Goal: Information Seeking & Learning: Learn about a topic

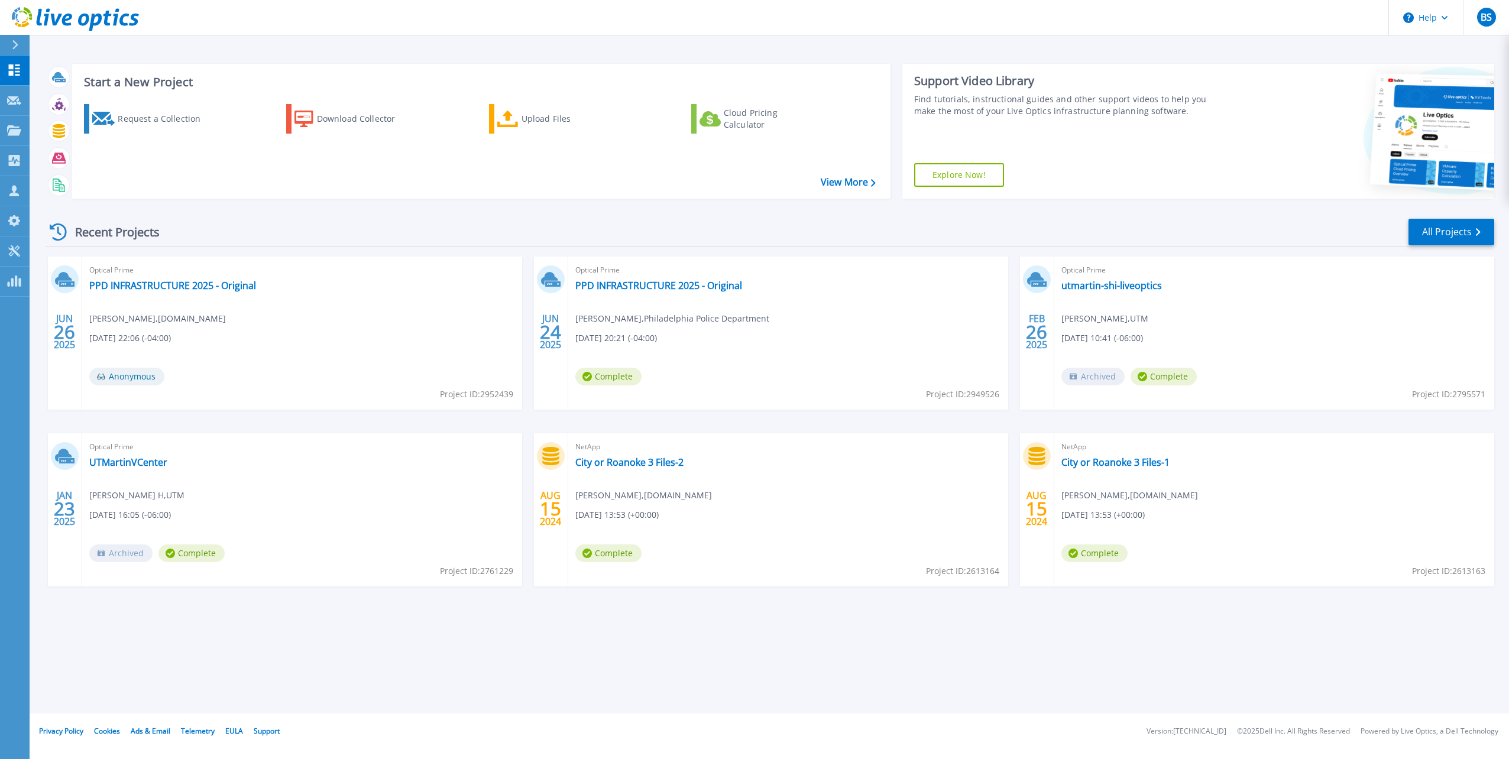
click at [203, 293] on div "Optical Prime PPD INFRASTRUCTURE 2025 - Original [PERSON_NAME] , [DOMAIN_NAME] …" at bounding box center [302, 333] width 440 height 153
click at [202, 286] on link "PPD INFRASTRUCTURE 2025 - Original" at bounding box center [172, 286] width 167 height 12
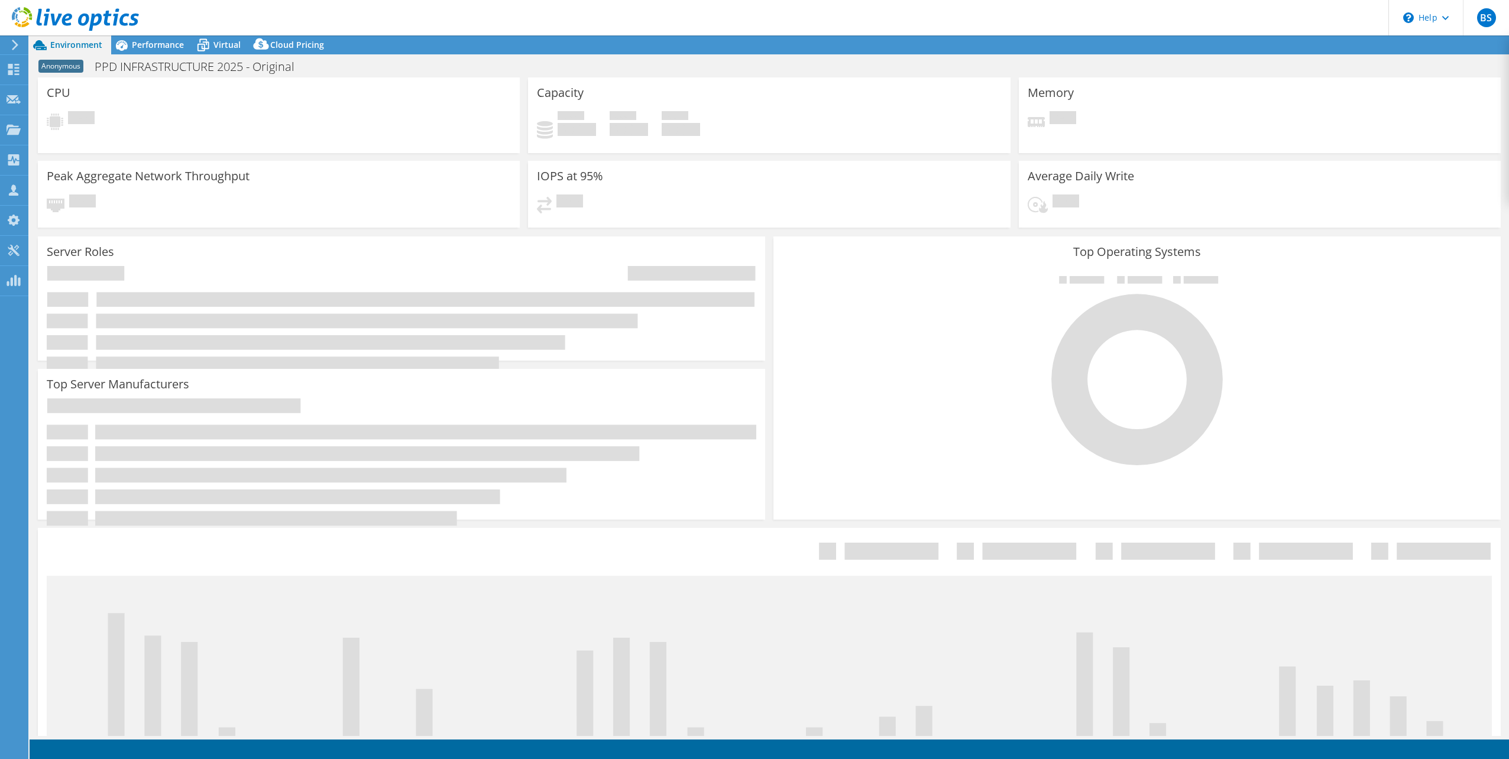
select select "USD"
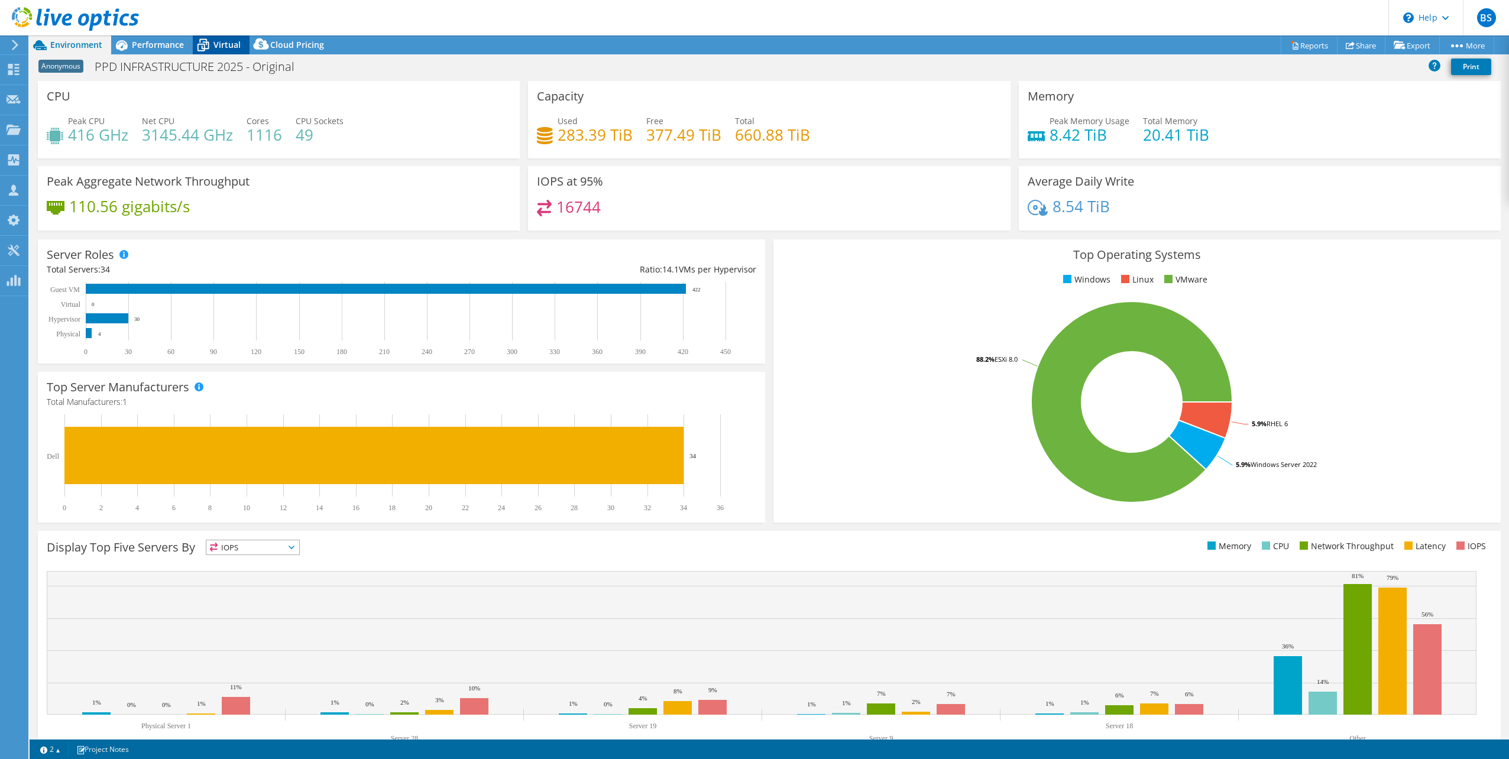
click at [210, 44] on icon at bounding box center [203, 45] width 21 height 21
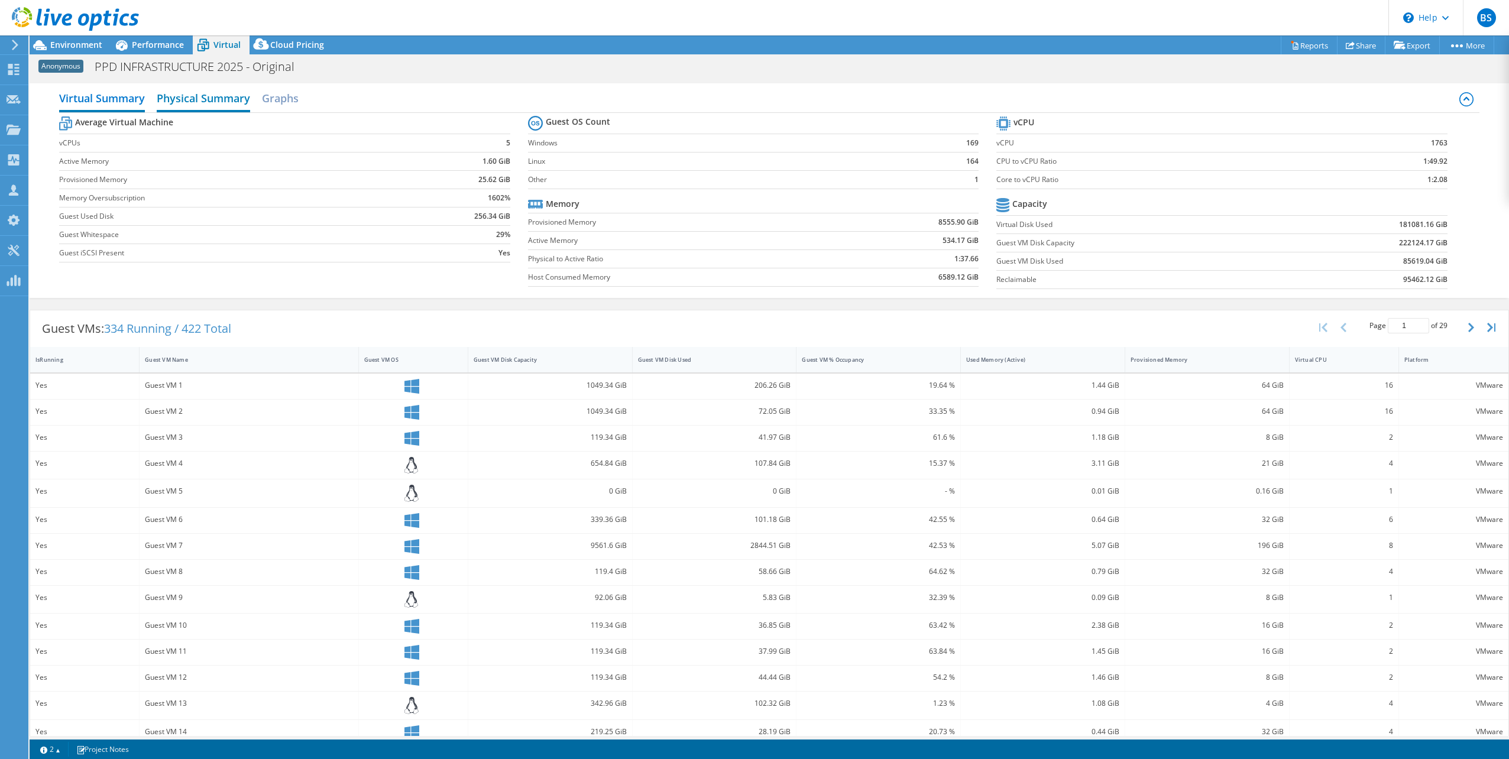
click at [213, 96] on h2 "Physical Summary" at bounding box center [203, 99] width 93 height 26
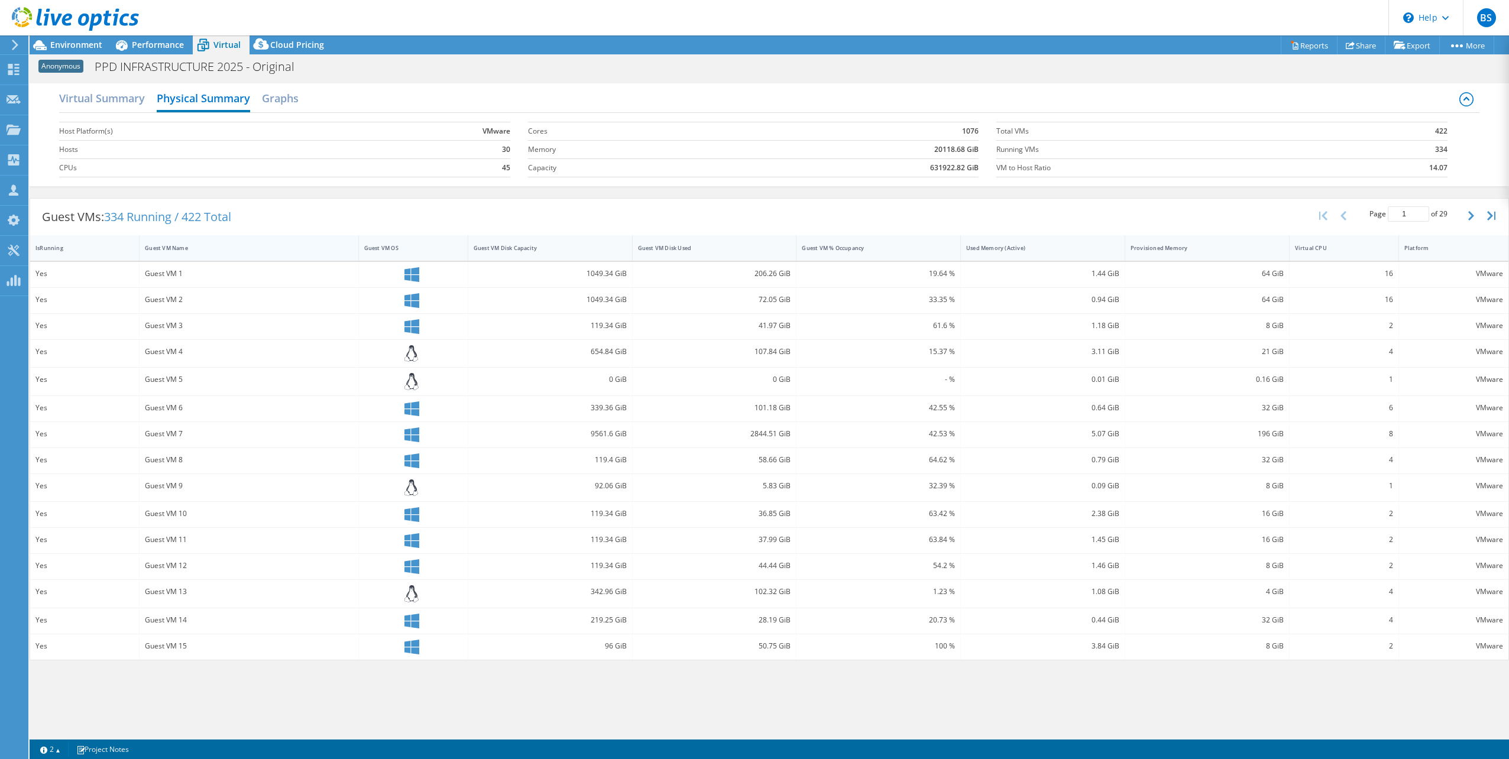
click at [153, 260] on div "Guest VM Name" at bounding box center [249, 247] width 219 height 25
click at [164, 271] on div "Guest VM 1" at bounding box center [249, 273] width 208 height 13
click at [280, 94] on h2 "Graphs" at bounding box center [280, 99] width 37 height 26
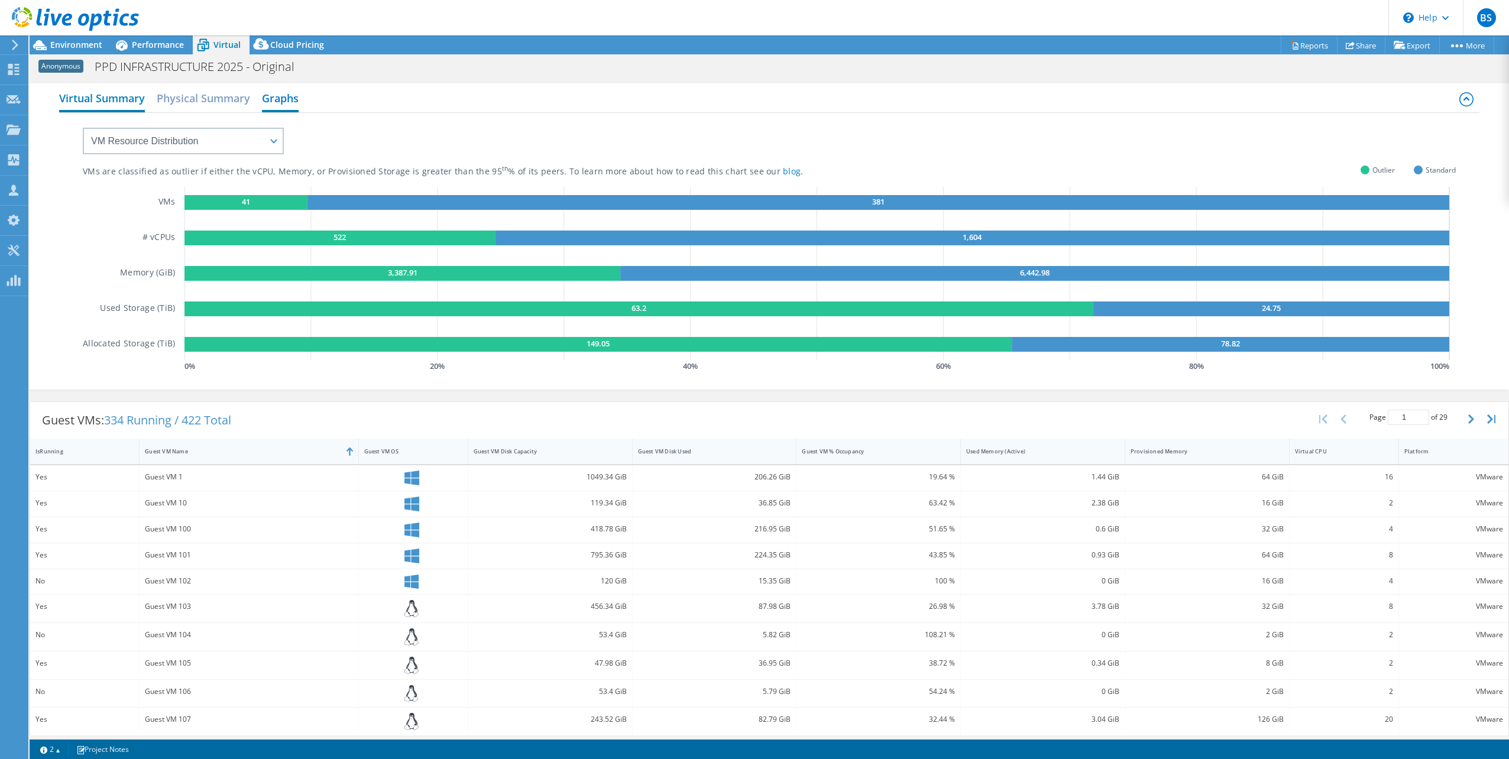
click at [97, 98] on h2 "Virtual Summary" at bounding box center [102, 99] width 86 height 26
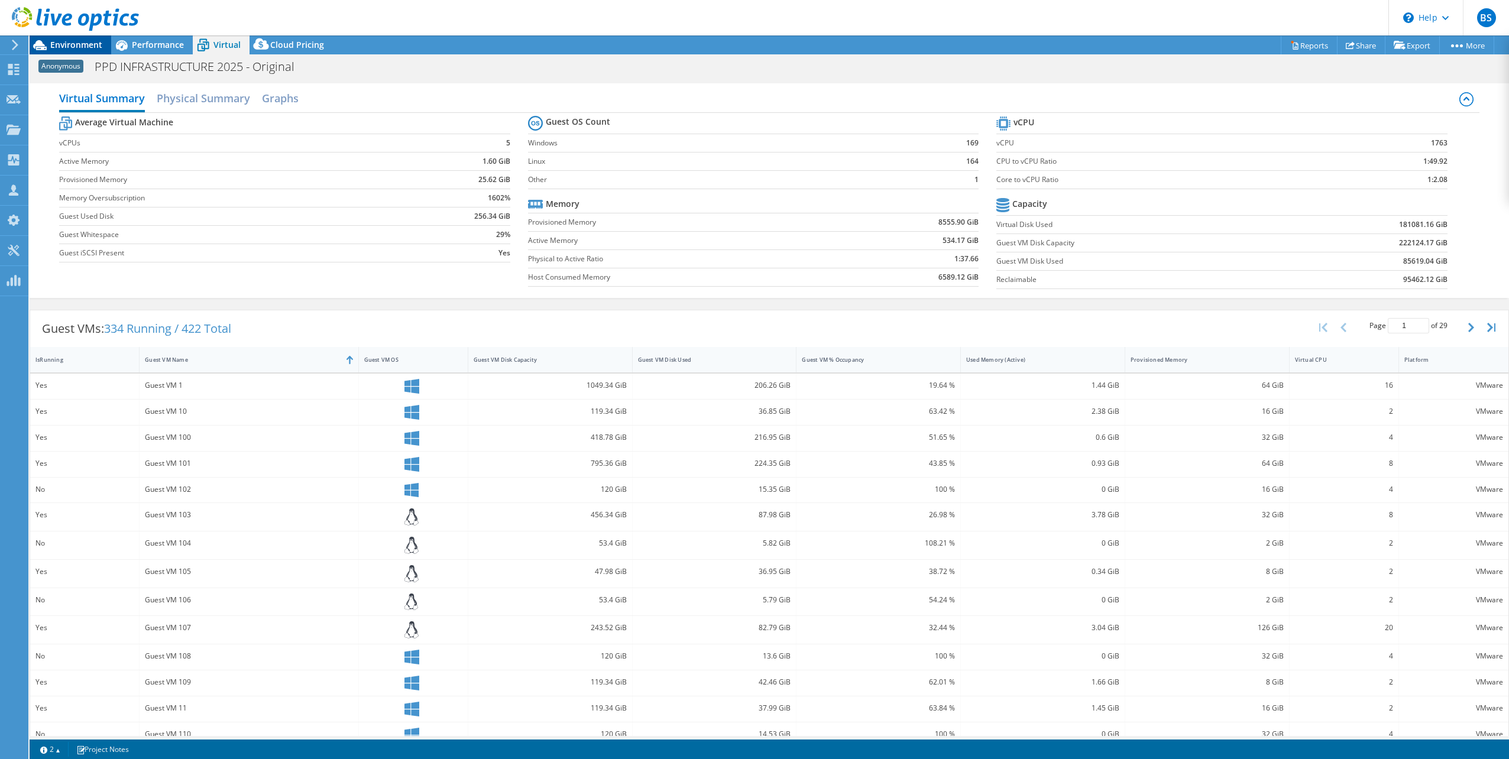
click at [84, 41] on span "Environment" at bounding box center [76, 44] width 52 height 11
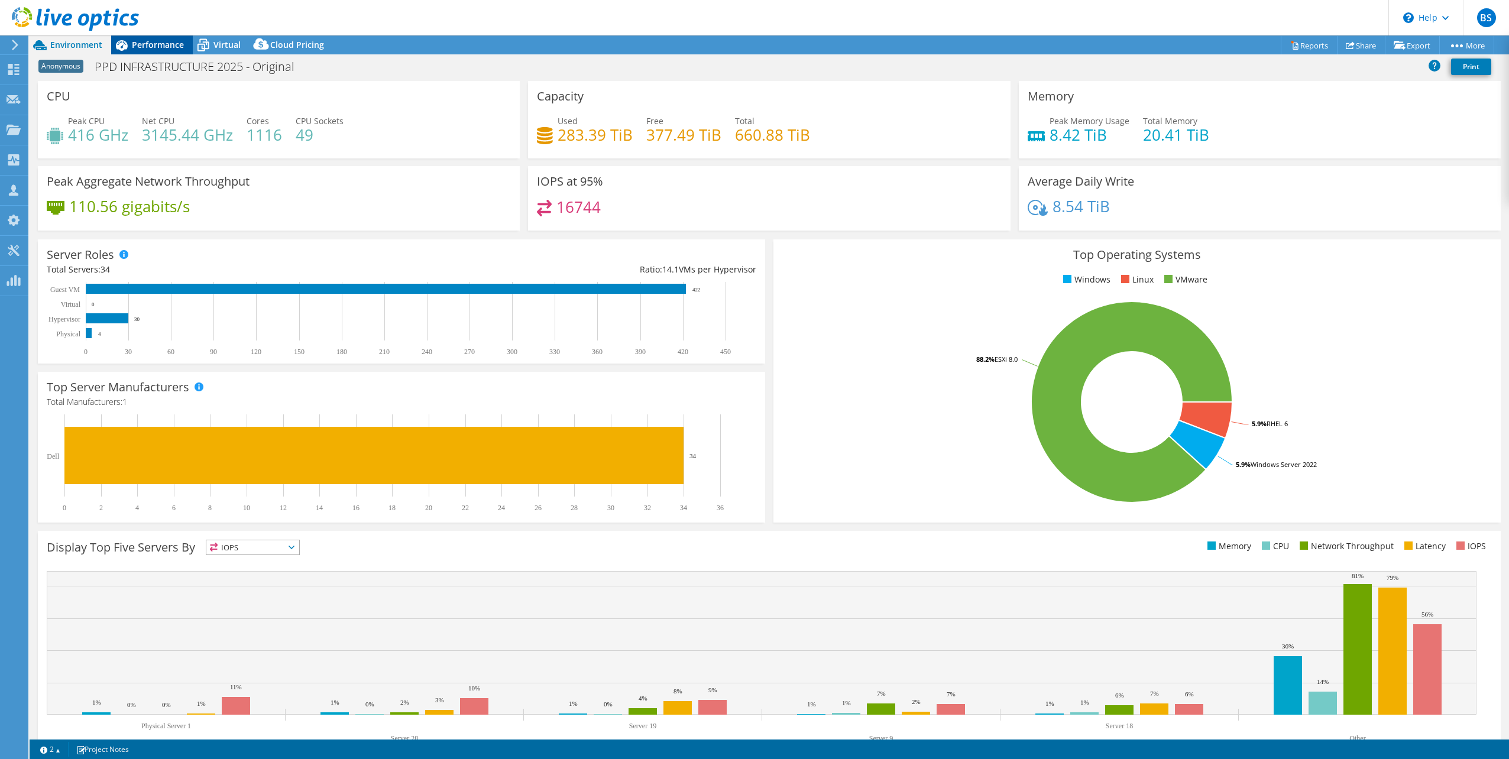
click at [151, 40] on span "Performance" at bounding box center [158, 44] width 52 height 11
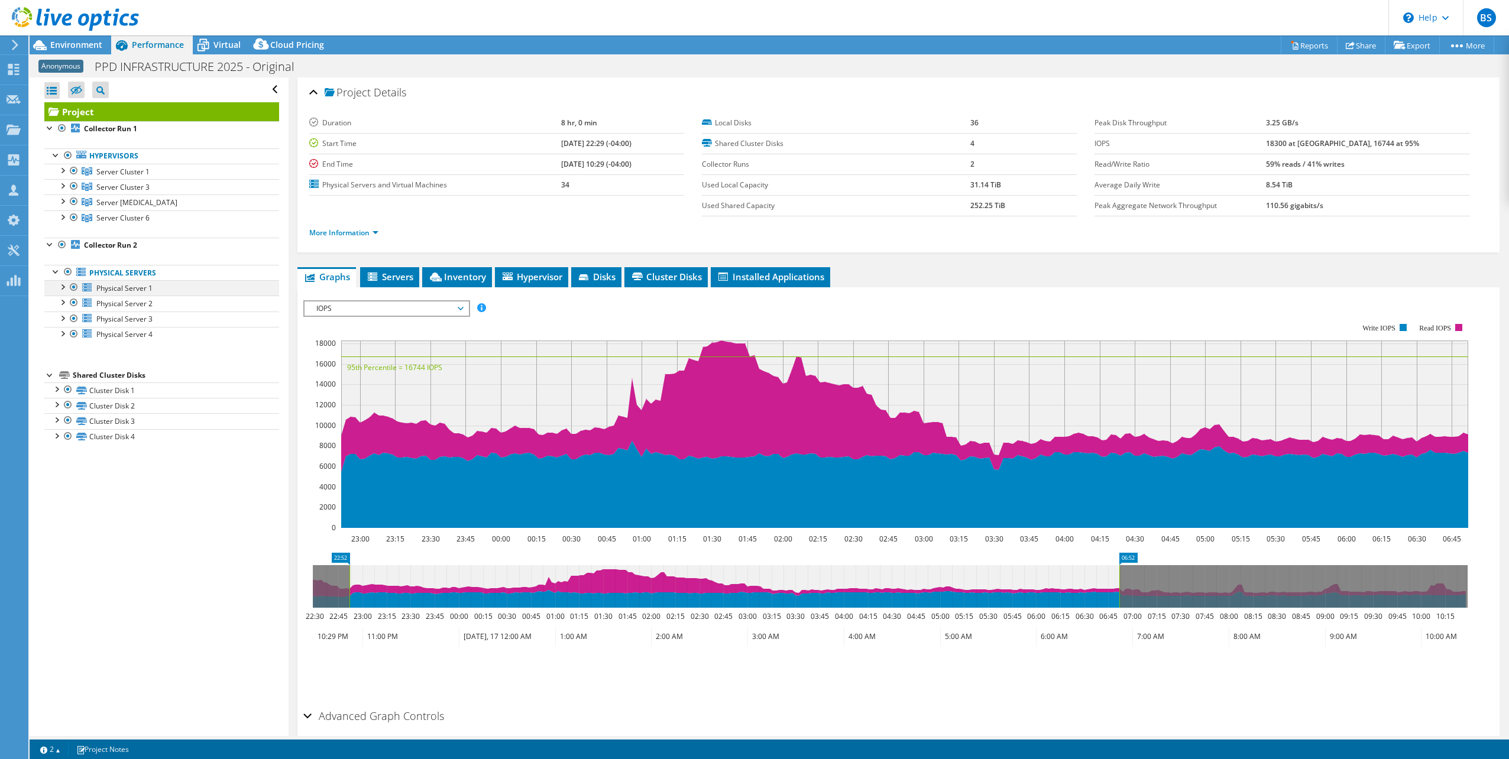
click at [60, 286] on div at bounding box center [62, 286] width 12 height 12
click at [105, 170] on span "Server Cluster 1" at bounding box center [122, 172] width 53 height 10
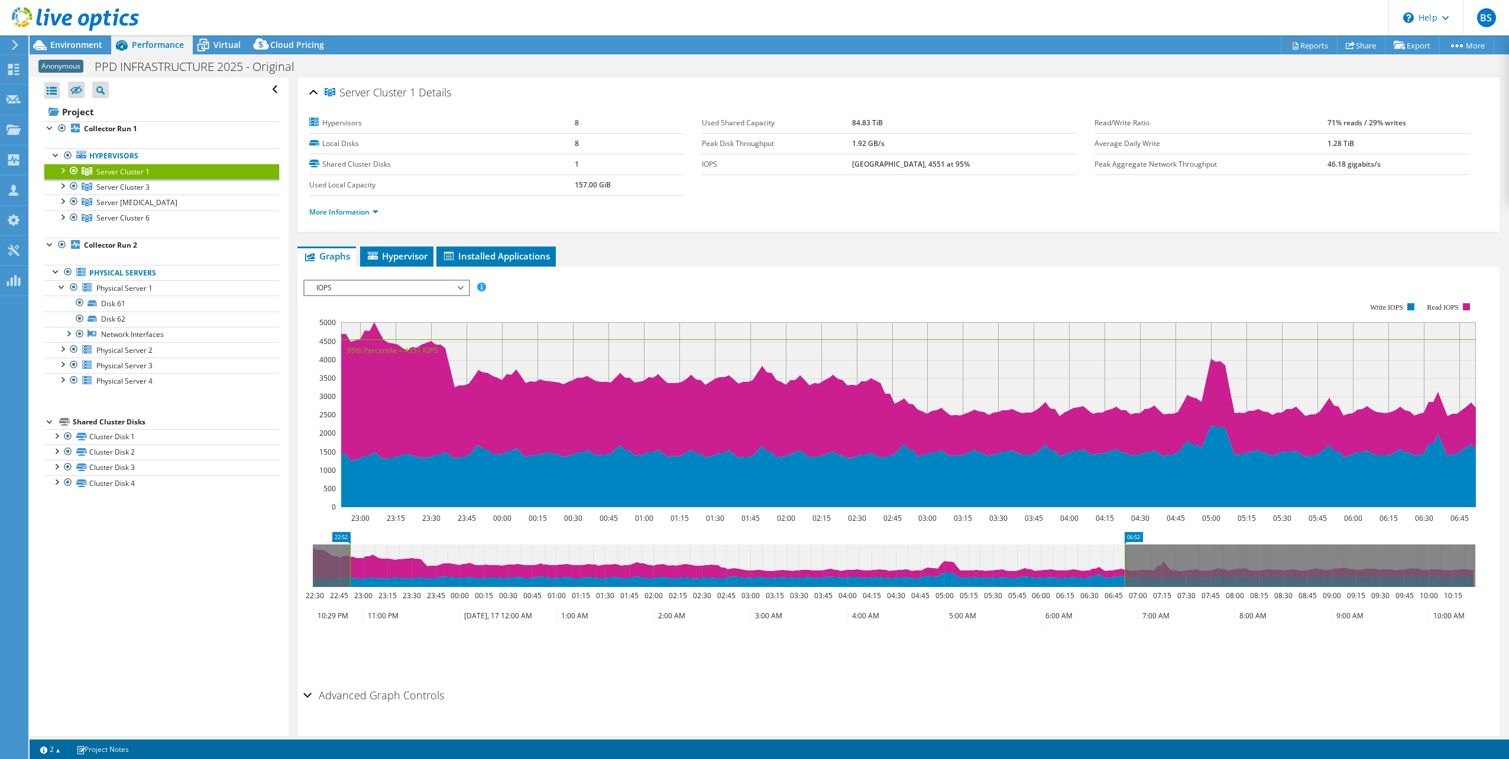
click at [59, 169] on div at bounding box center [62, 170] width 12 height 12
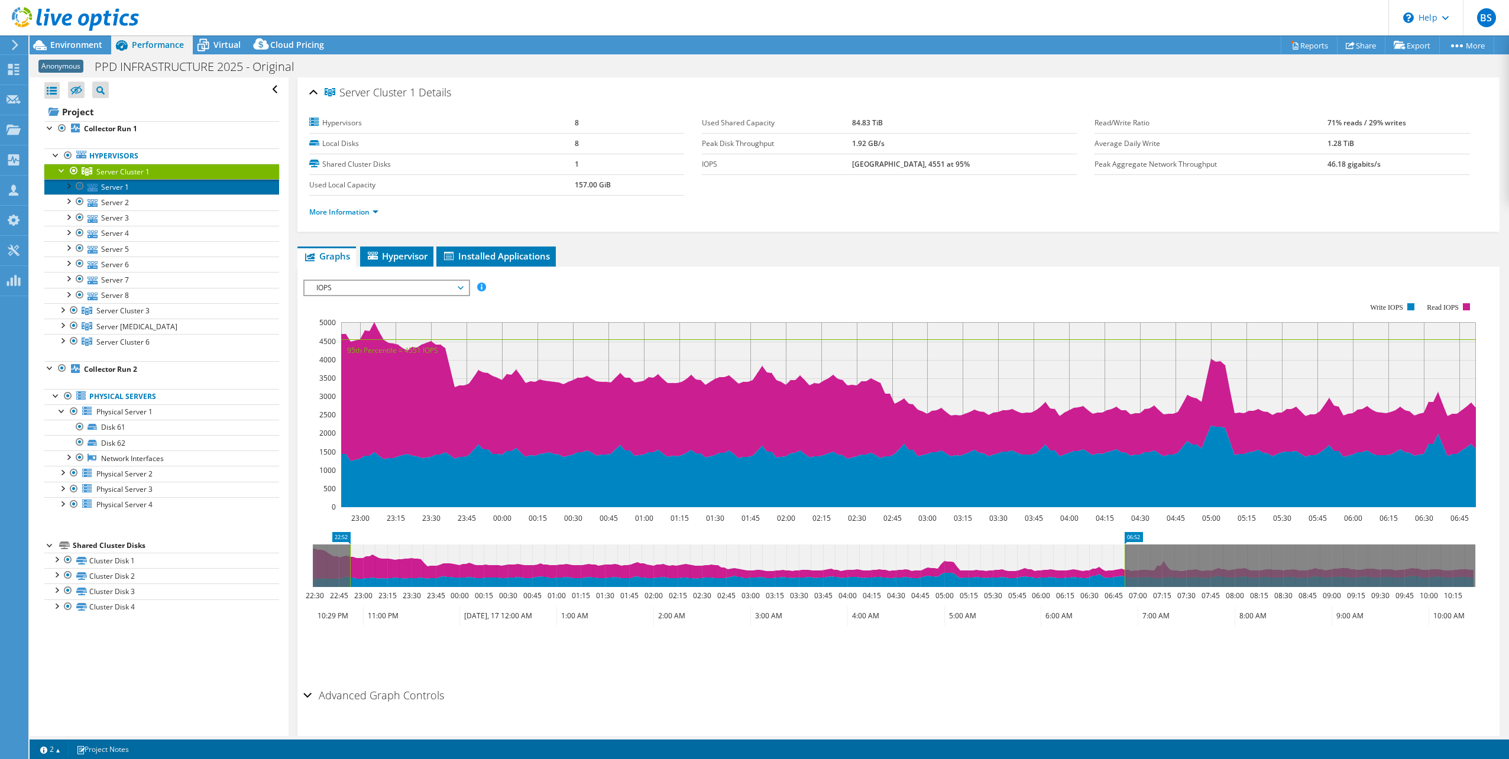
click at [114, 187] on link "Server 1" at bounding box center [161, 186] width 235 height 15
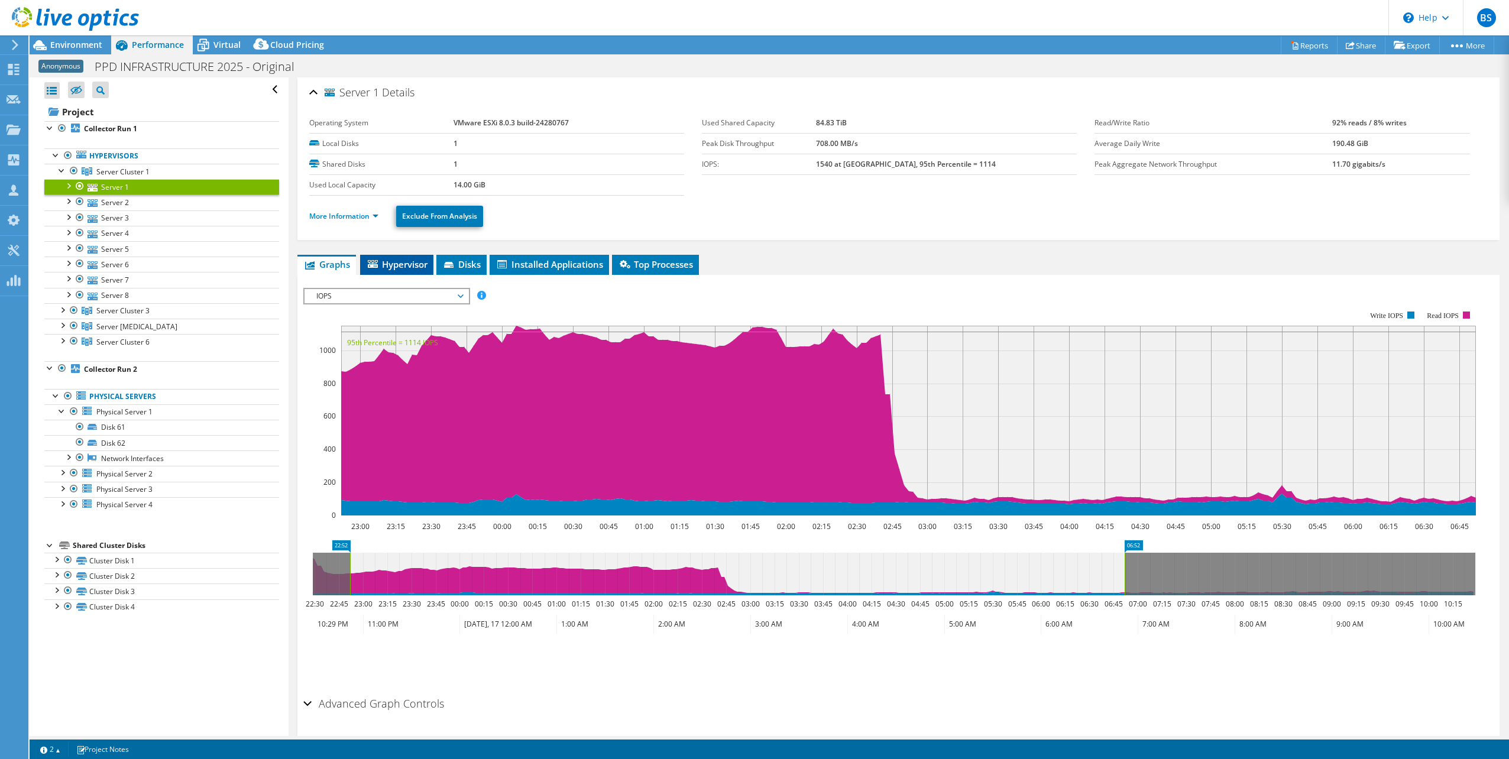
click at [400, 259] on span "Hypervisor" at bounding box center [396, 264] width 61 height 12
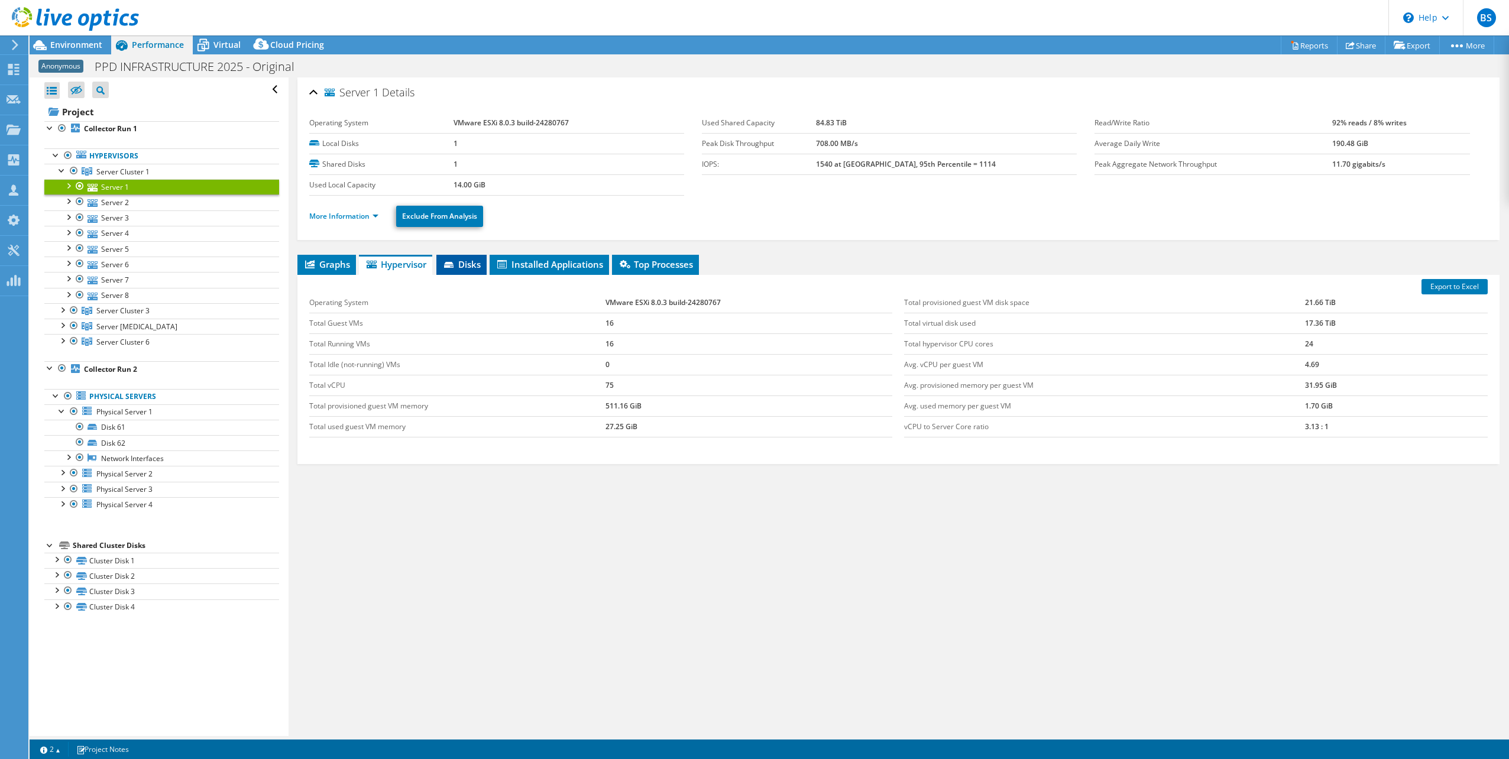
click at [456, 267] on icon at bounding box center [450, 266] width 12 height 8
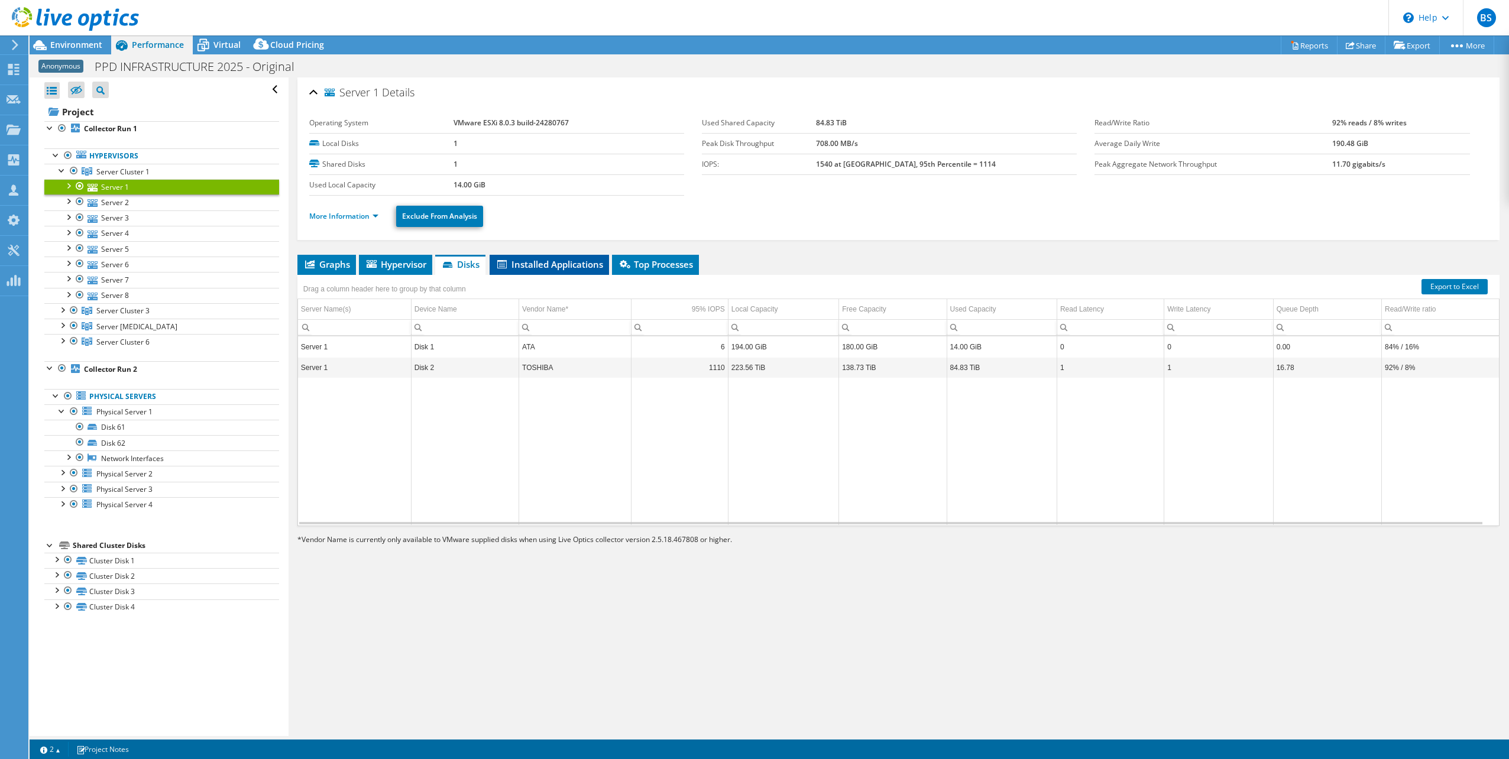
click at [526, 260] on span "Installed Applications" at bounding box center [550, 264] width 108 height 12
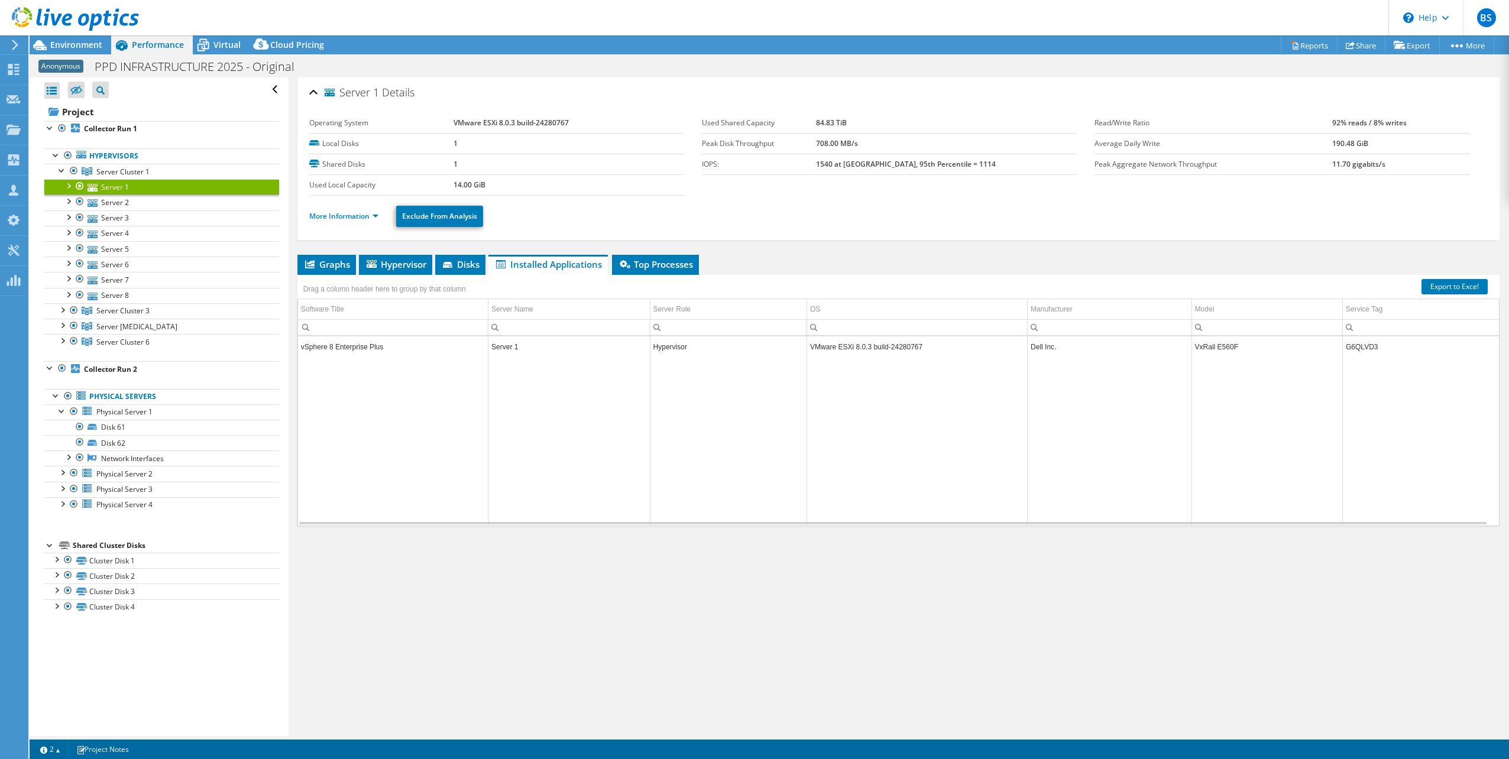
click at [360, 349] on td "vSphere 8 Enterprise Plus" at bounding box center [393, 346] width 190 height 21
click at [324, 265] on span "Graphs" at bounding box center [326, 264] width 47 height 12
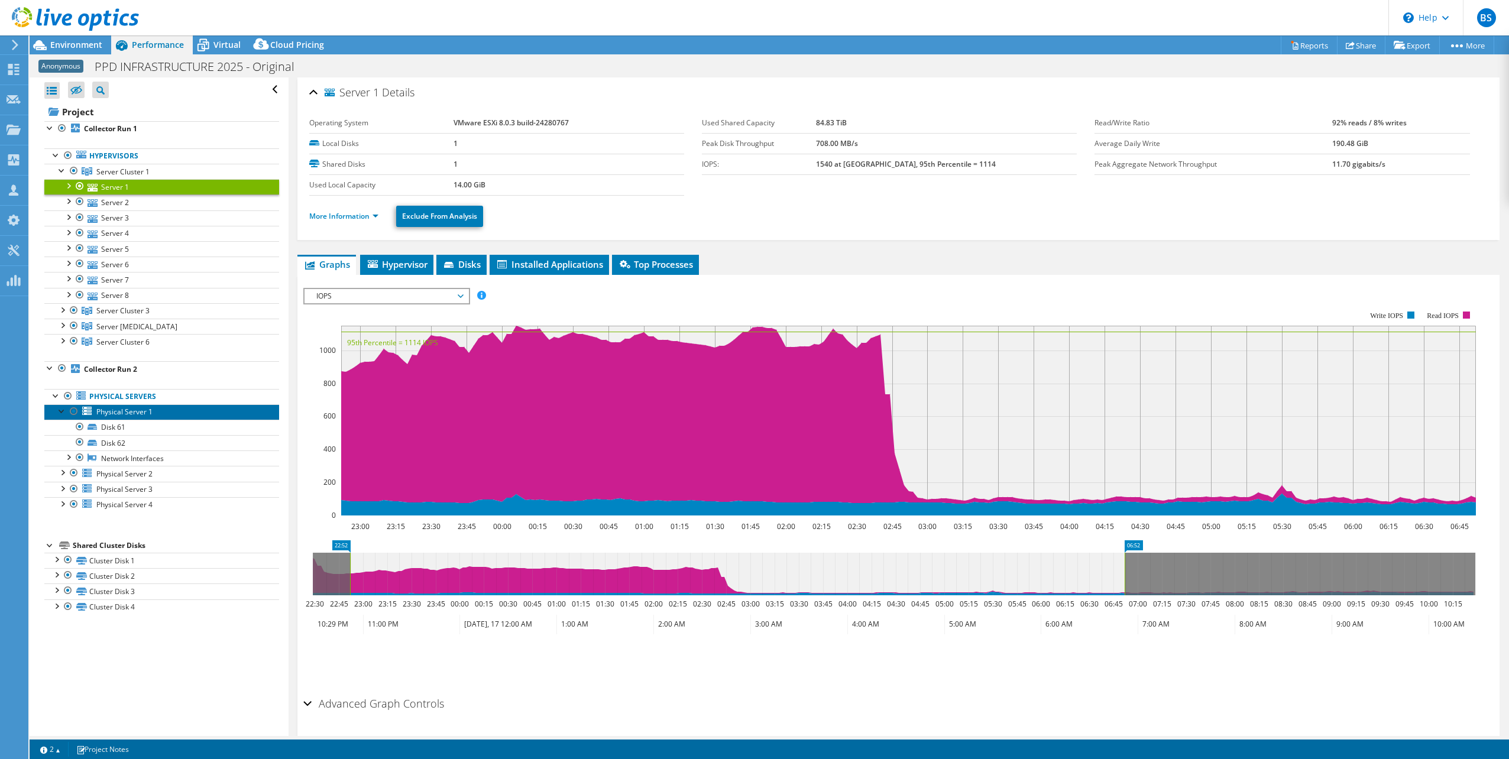
click at [110, 413] on span "Physical Server 1" at bounding box center [124, 412] width 56 height 10
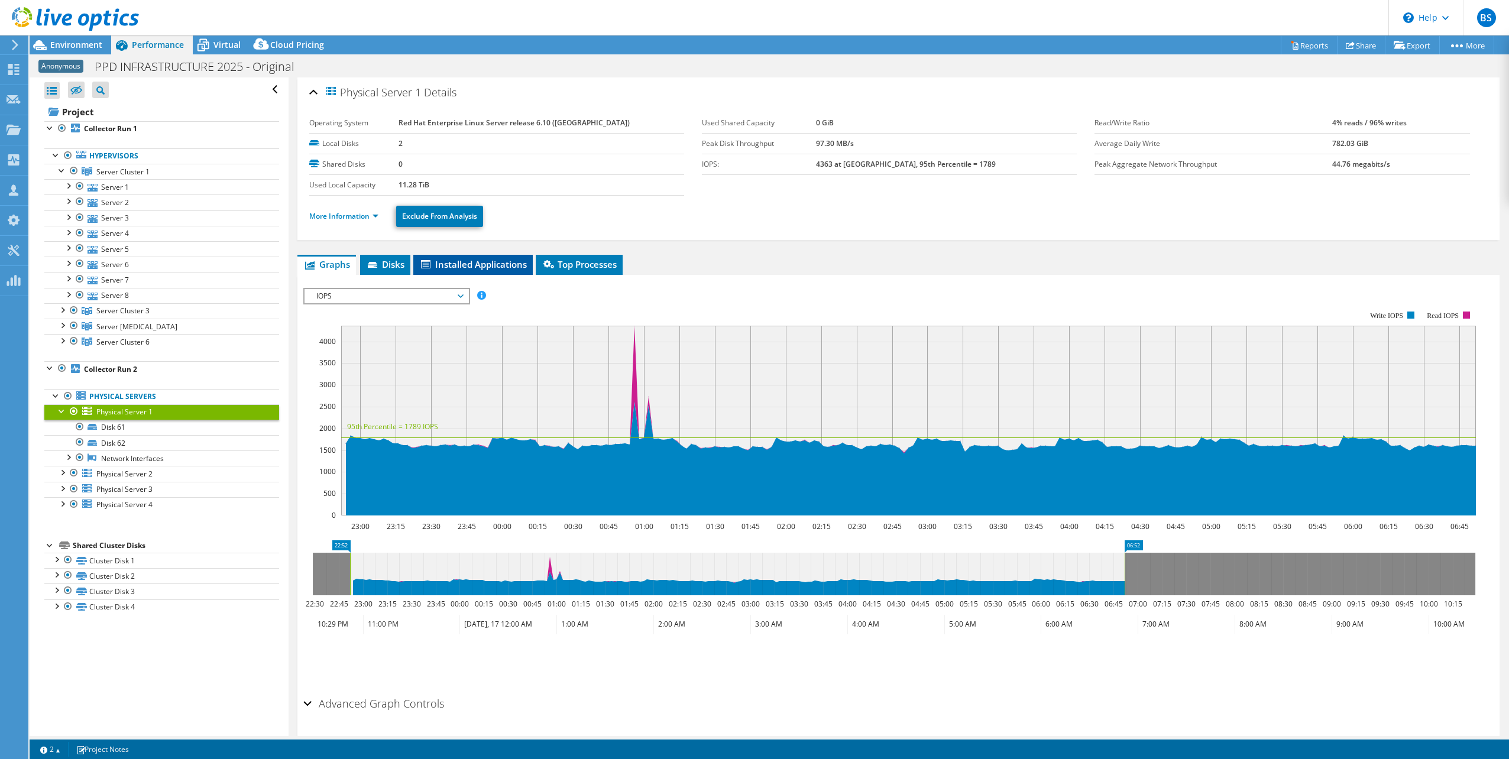
click at [475, 262] on span "Installed Applications" at bounding box center [473, 264] width 108 height 12
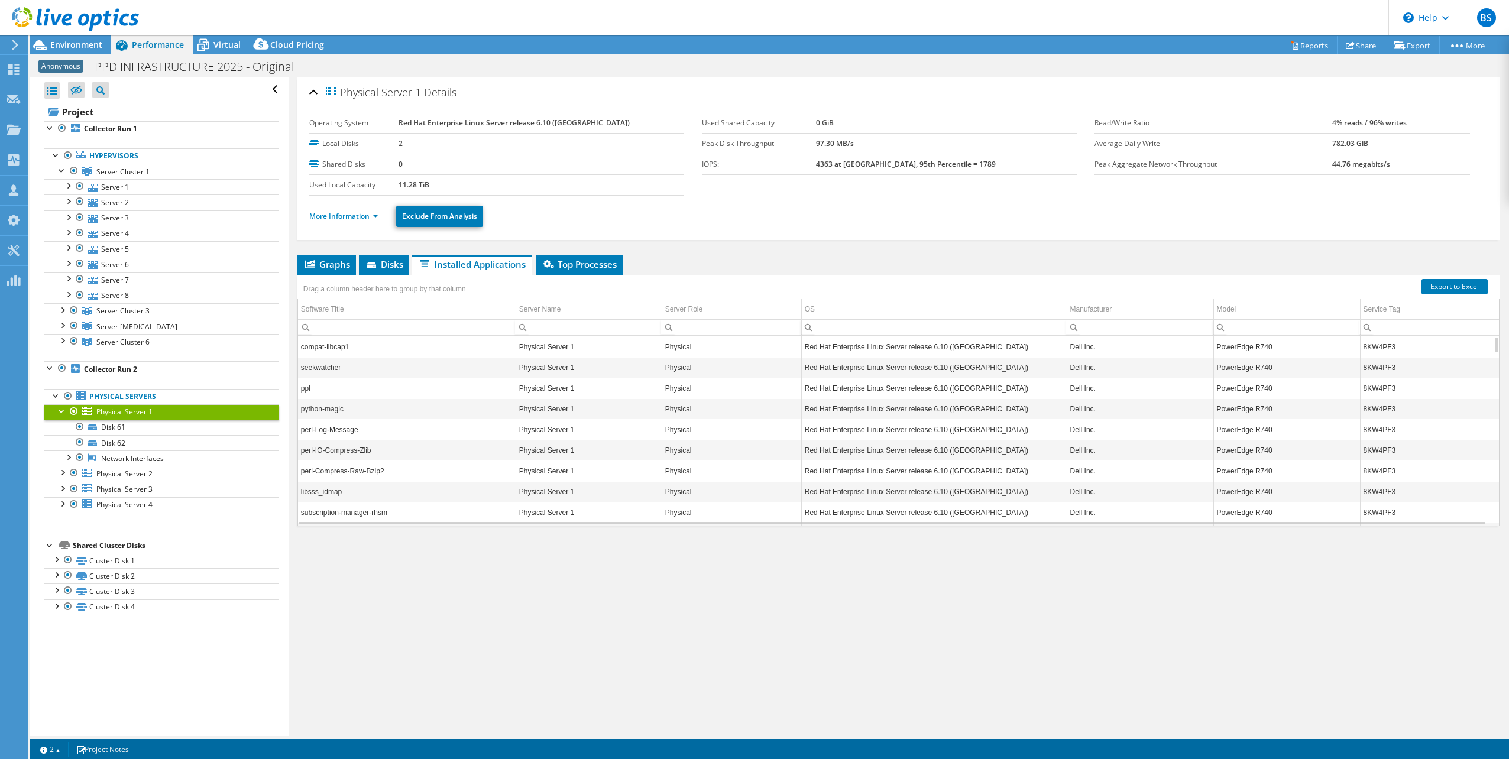
click at [1083, 458] on td "Dell Inc." at bounding box center [1140, 450] width 147 height 21
click at [1030, 518] on td "Red Hat Enterprise Linux Server release 6.10 ([GEOGRAPHIC_DATA])" at bounding box center [933, 512] width 265 height 21
click at [333, 259] on span "Graphs" at bounding box center [326, 264] width 47 height 12
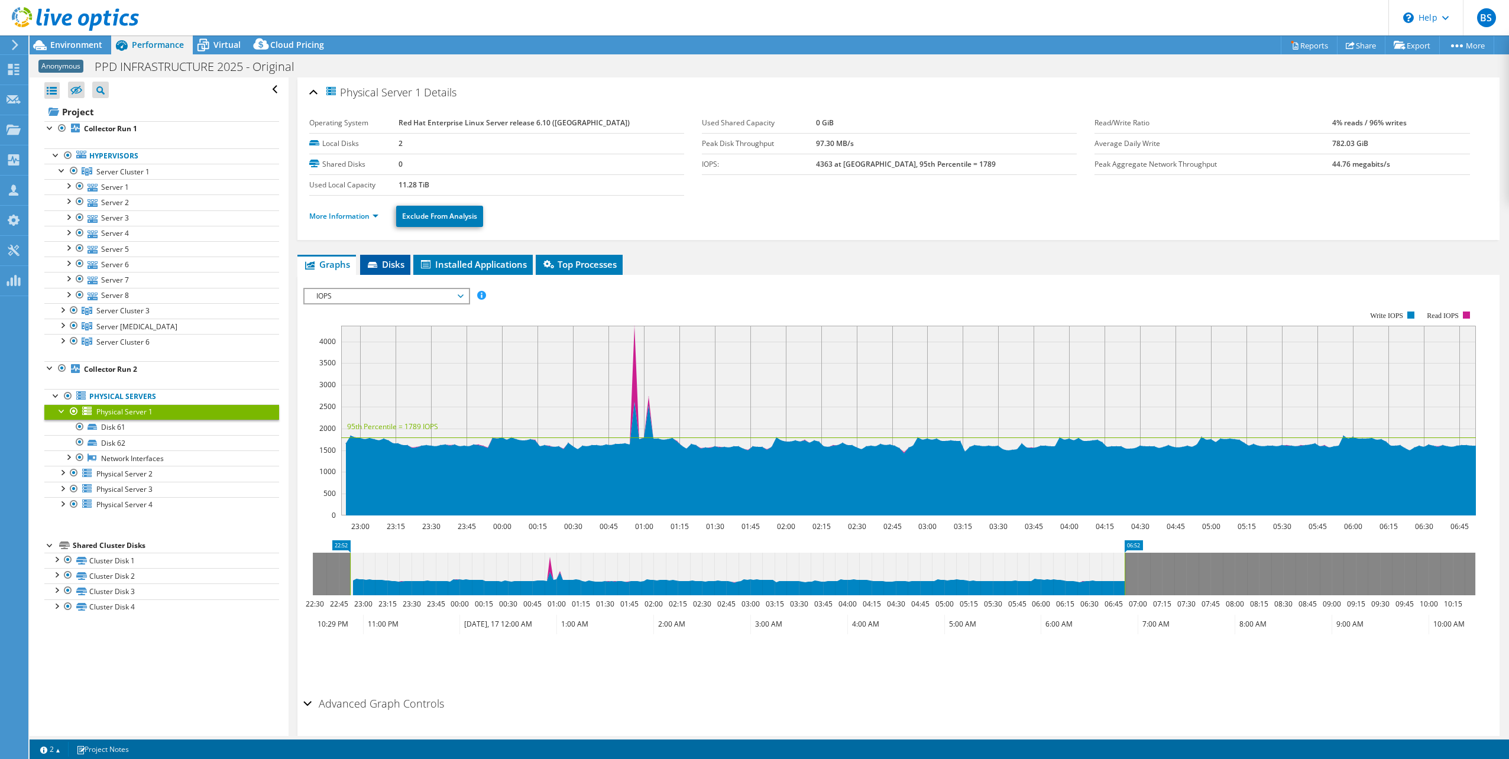
click at [373, 263] on icon at bounding box center [372, 265] width 9 height 6
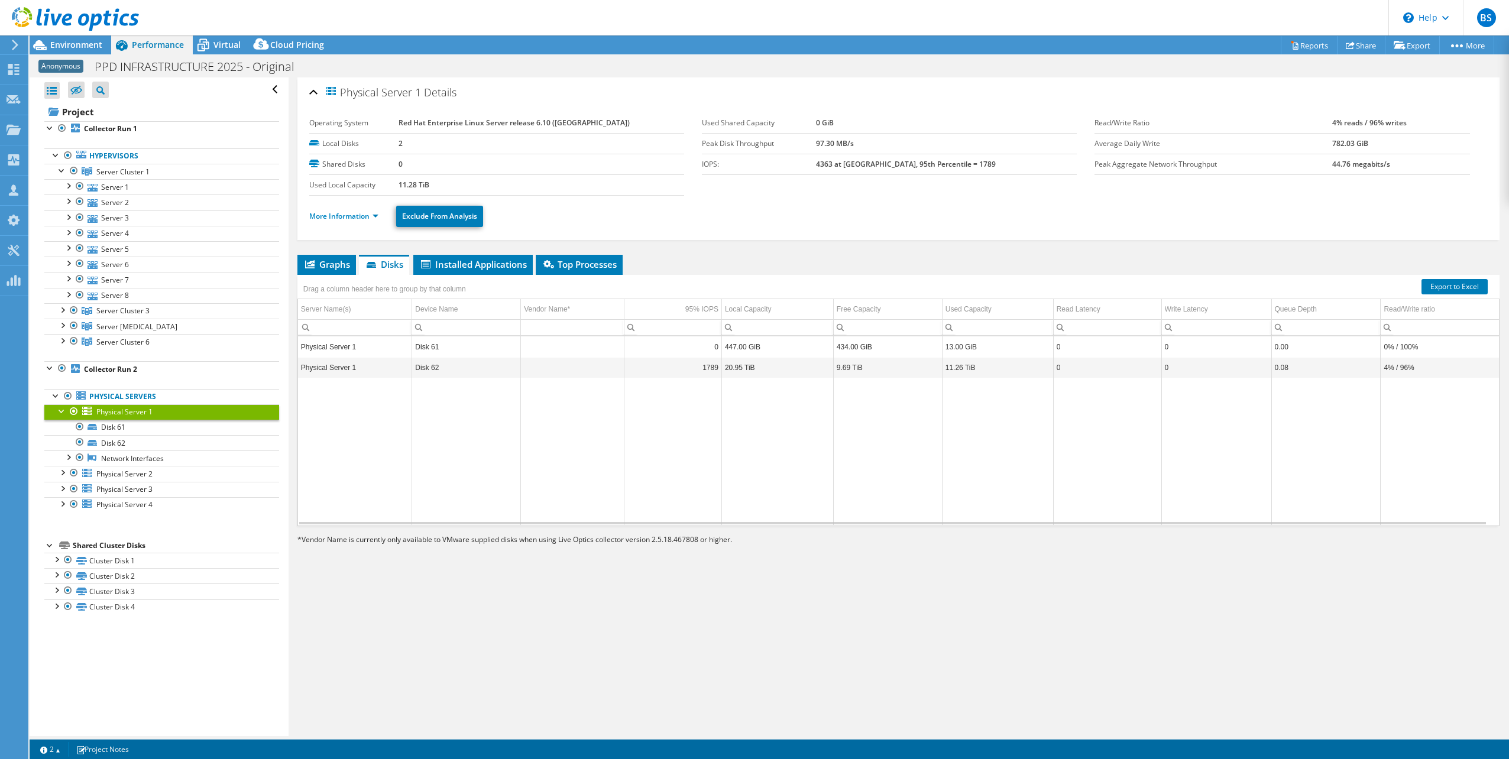
click at [381, 347] on td "Physical Server 1" at bounding box center [355, 346] width 114 height 21
click at [558, 269] on span "Top Processes" at bounding box center [579, 264] width 75 height 12
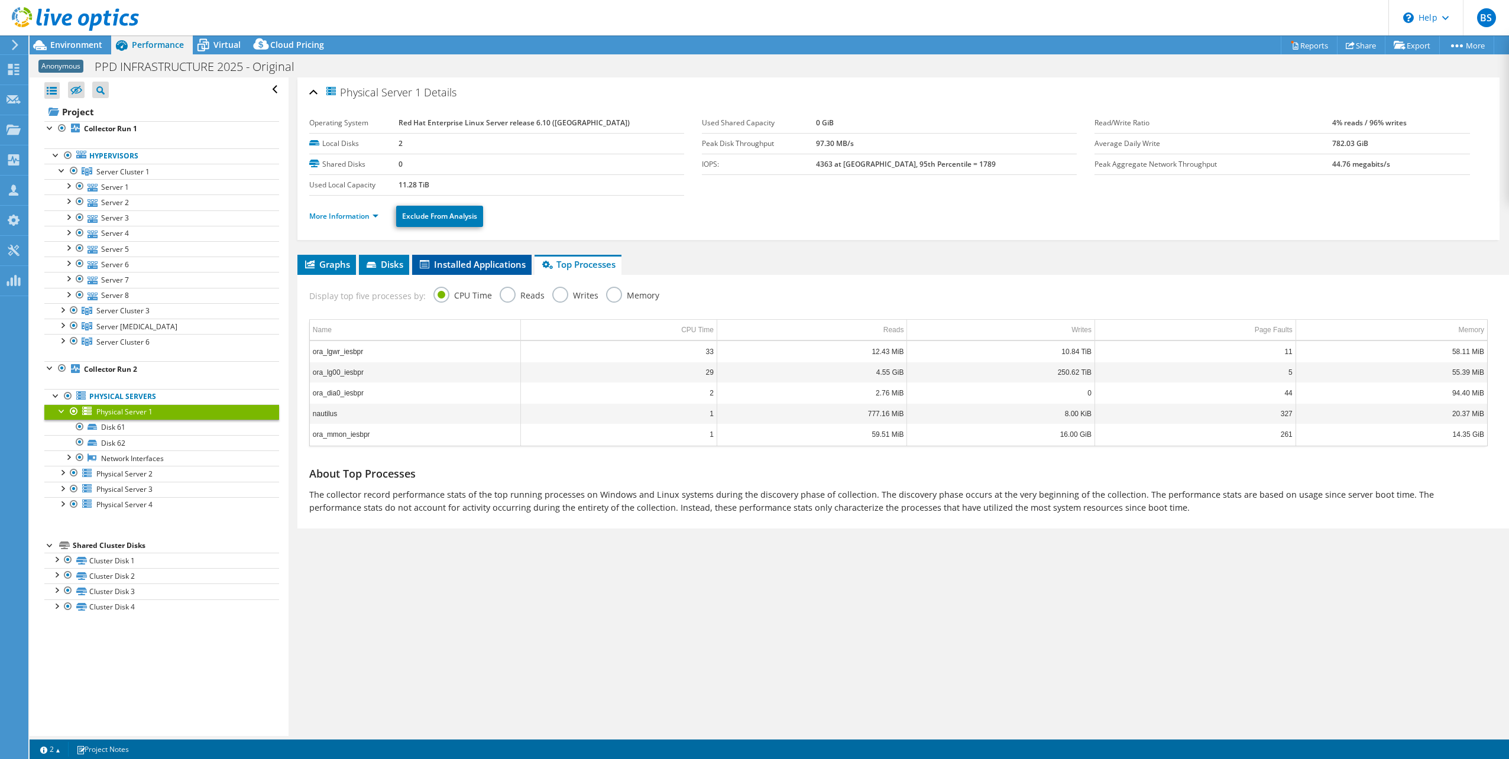
click at [490, 260] on span "Installed Applications" at bounding box center [472, 264] width 108 height 12
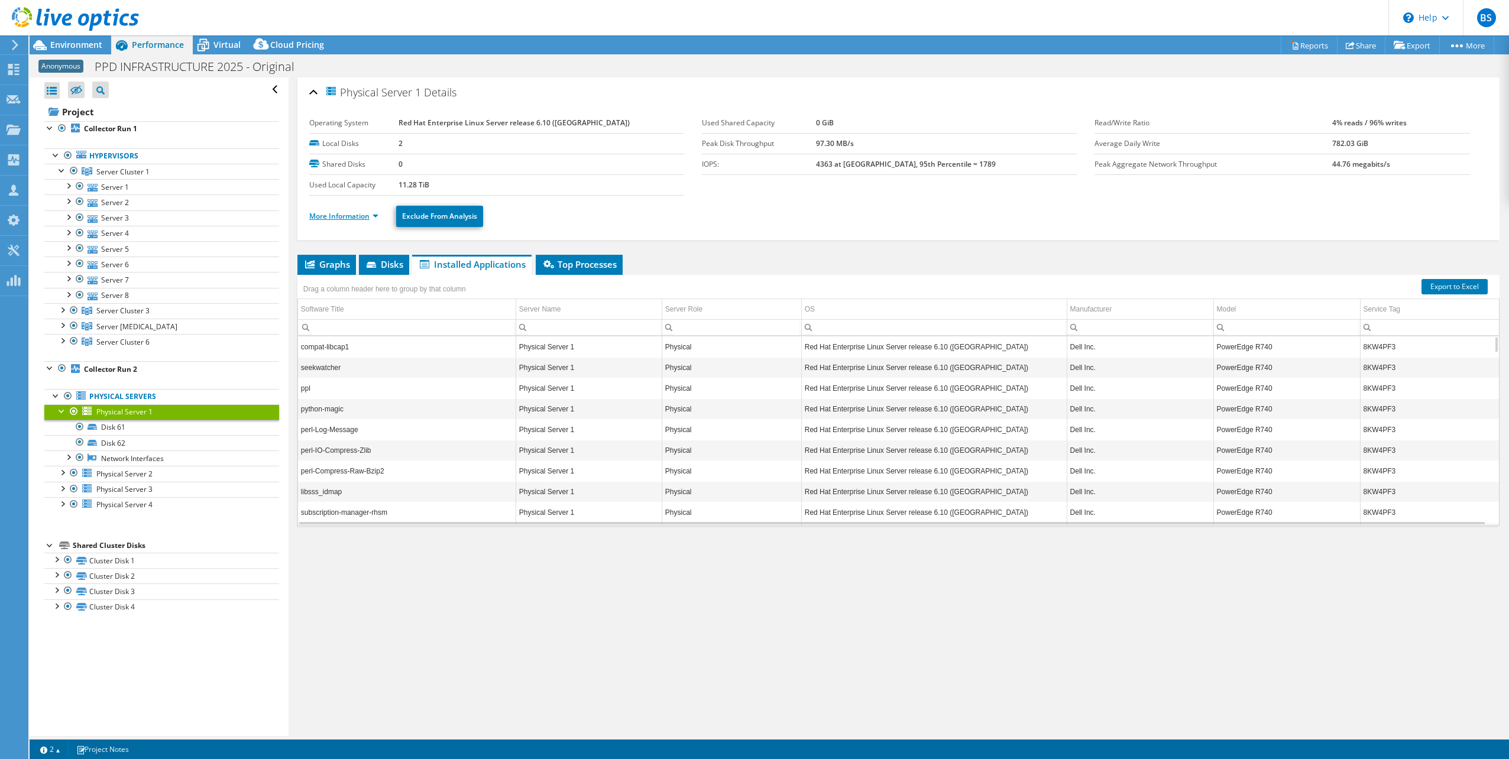
click at [370, 217] on link "More Information" at bounding box center [343, 216] width 69 height 10
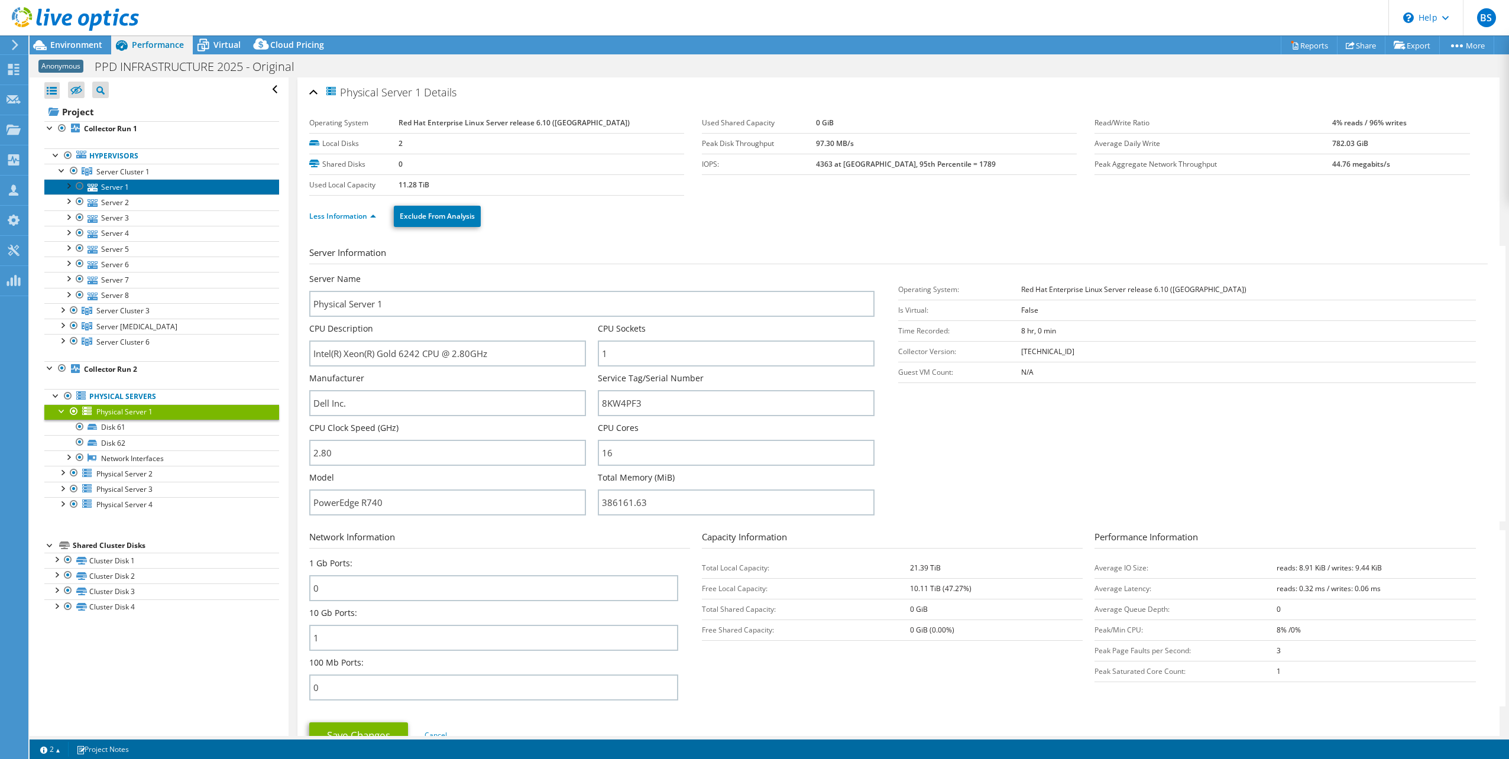
click at [106, 187] on link "Server 1" at bounding box center [161, 186] width 235 height 15
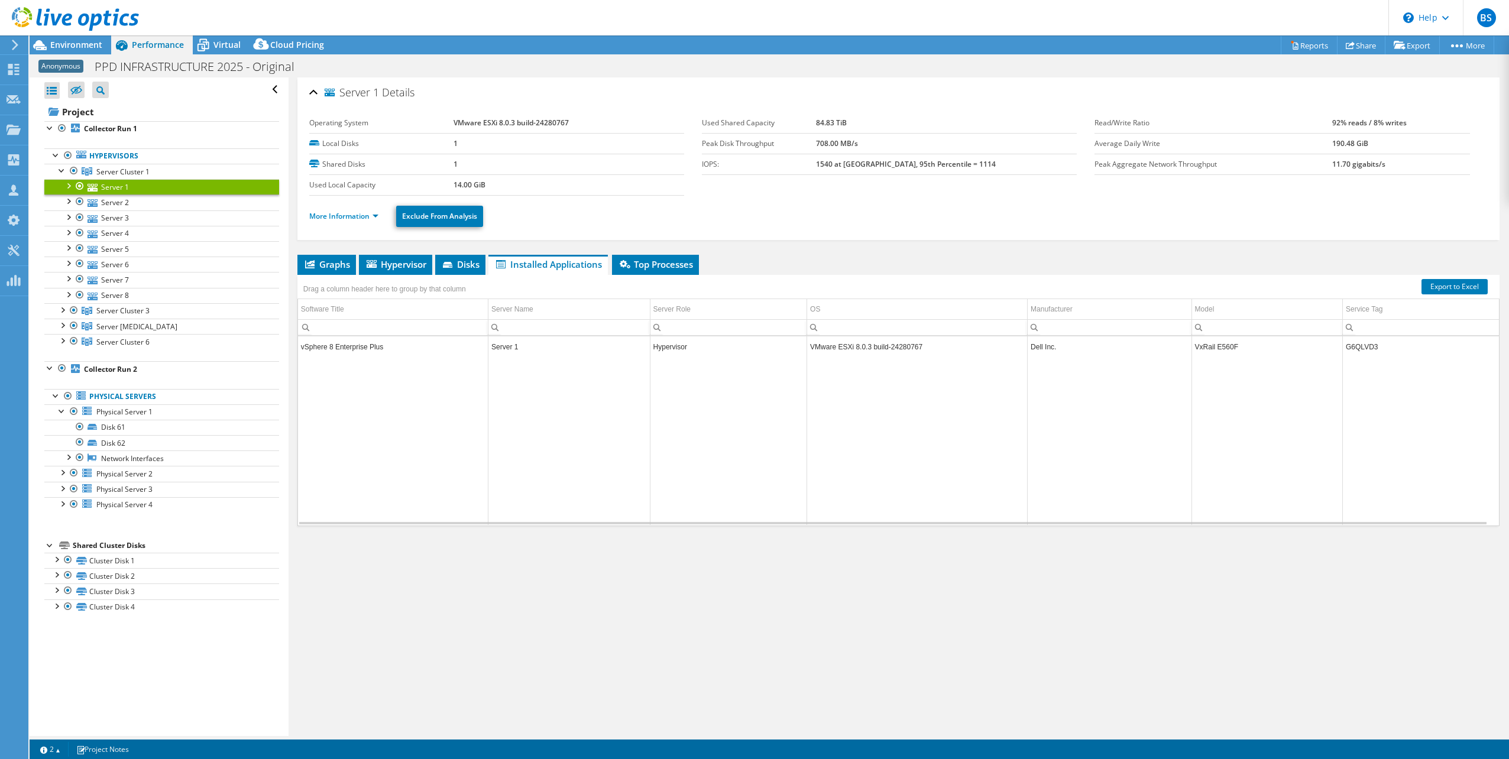
click at [66, 182] on div at bounding box center [68, 185] width 12 height 12
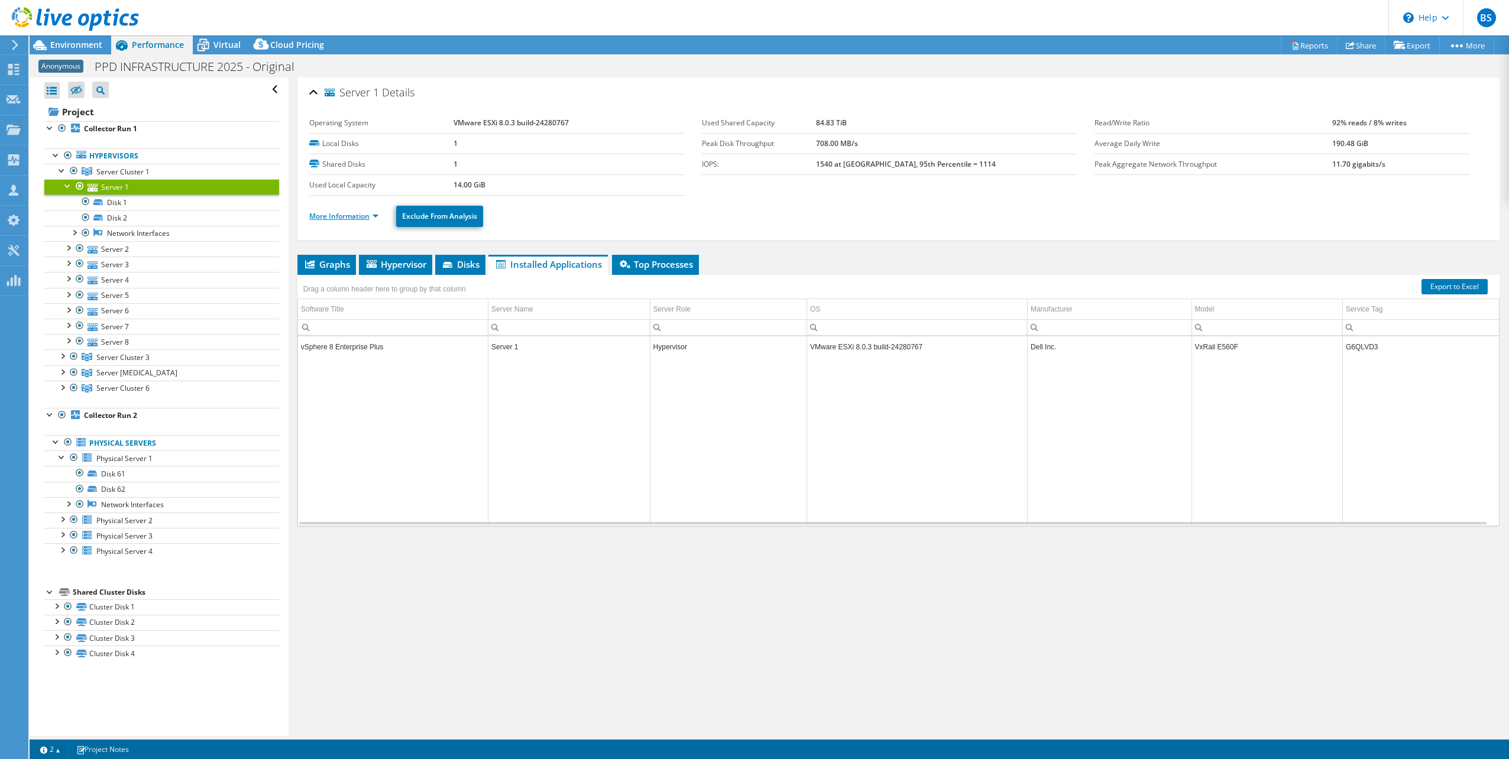
click at [369, 215] on link "More Information" at bounding box center [343, 216] width 69 height 10
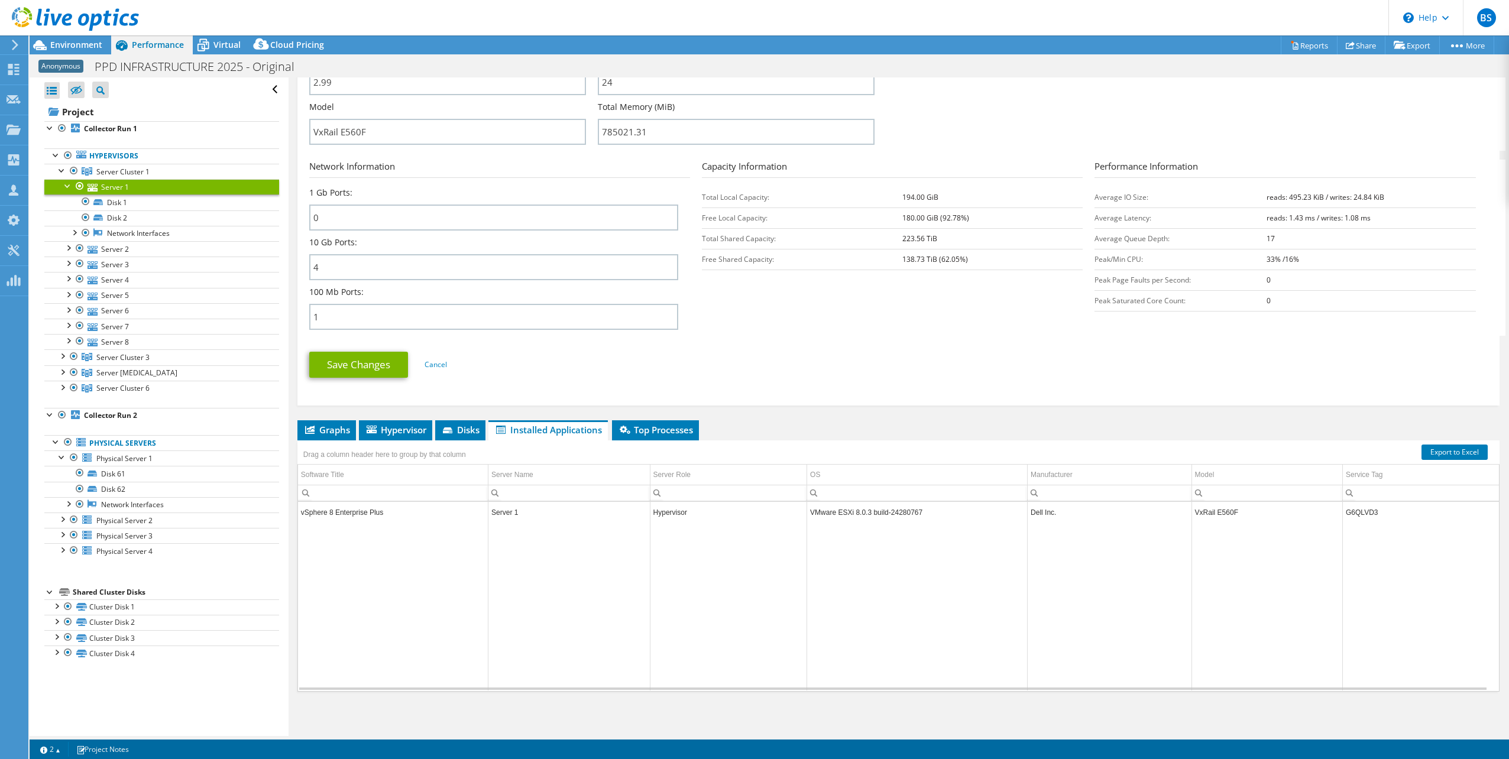
scroll to position [371, 0]
click at [105, 459] on span "Physical Server 1" at bounding box center [124, 459] width 56 height 10
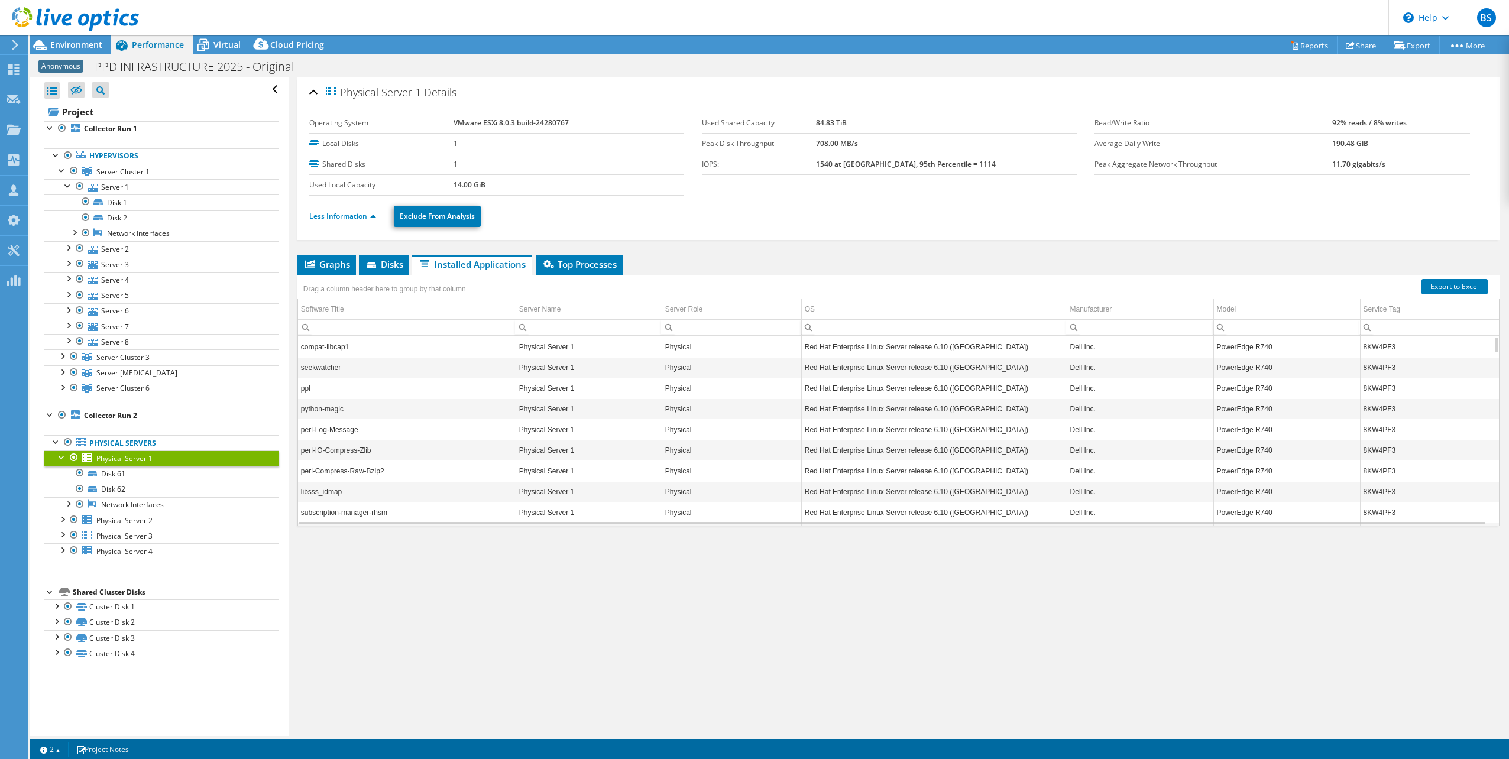
scroll to position [0, 0]
click at [117, 519] on span "Physical Server 2" at bounding box center [124, 521] width 56 height 10
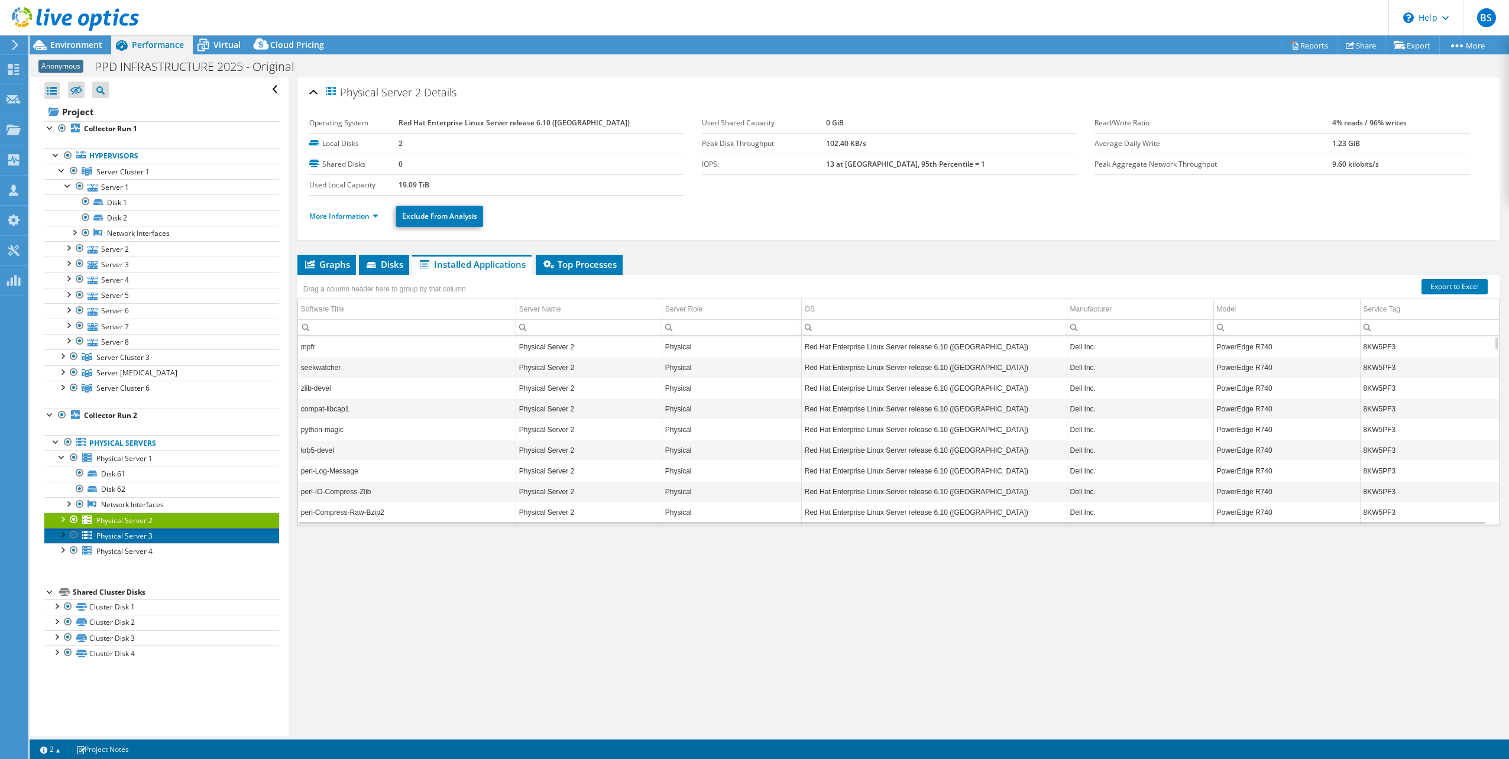
click at [118, 535] on span "Physical Server 3" at bounding box center [124, 536] width 56 height 10
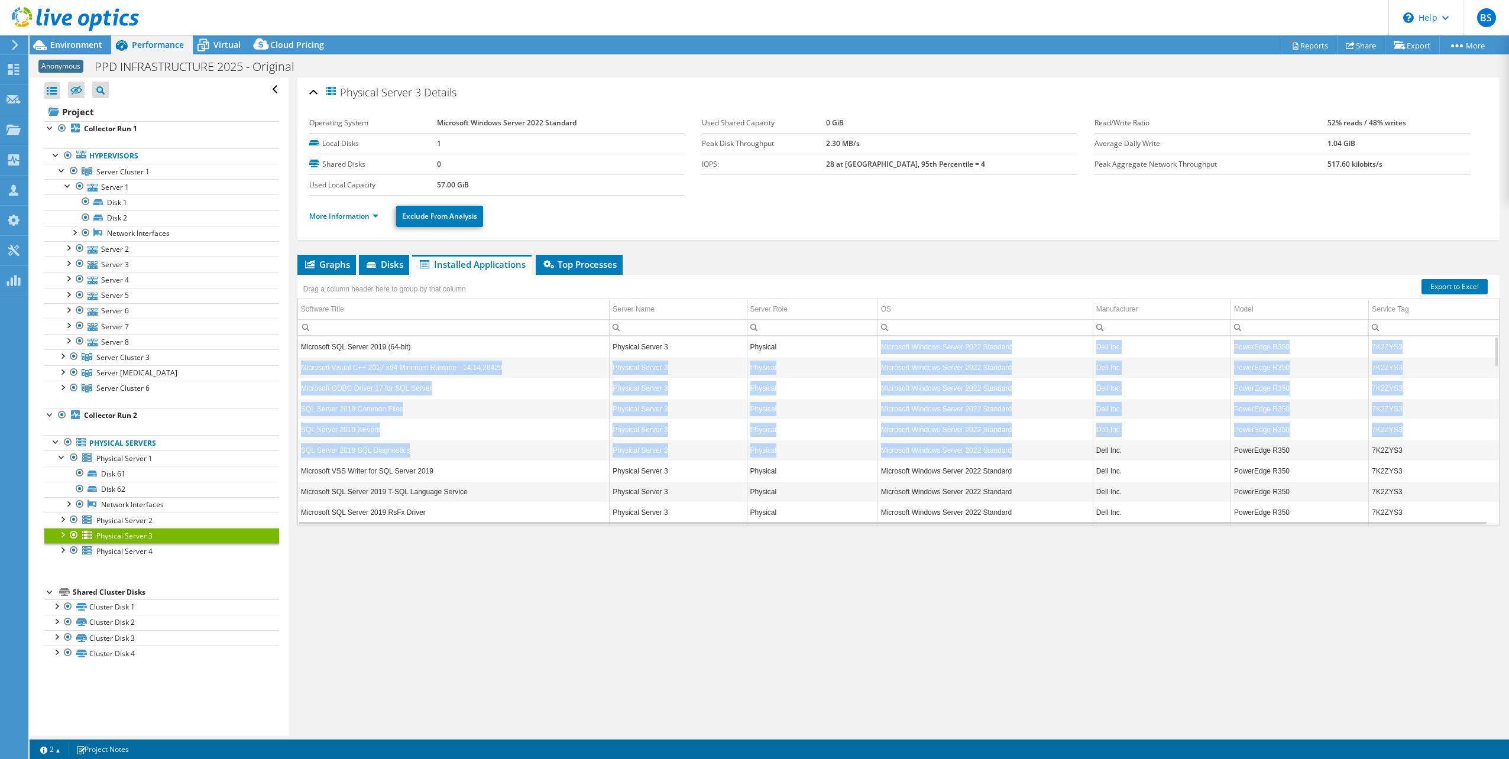
drag, startPoint x: 880, startPoint y: 345, endPoint x: 1022, endPoint y: 441, distance: 171.2
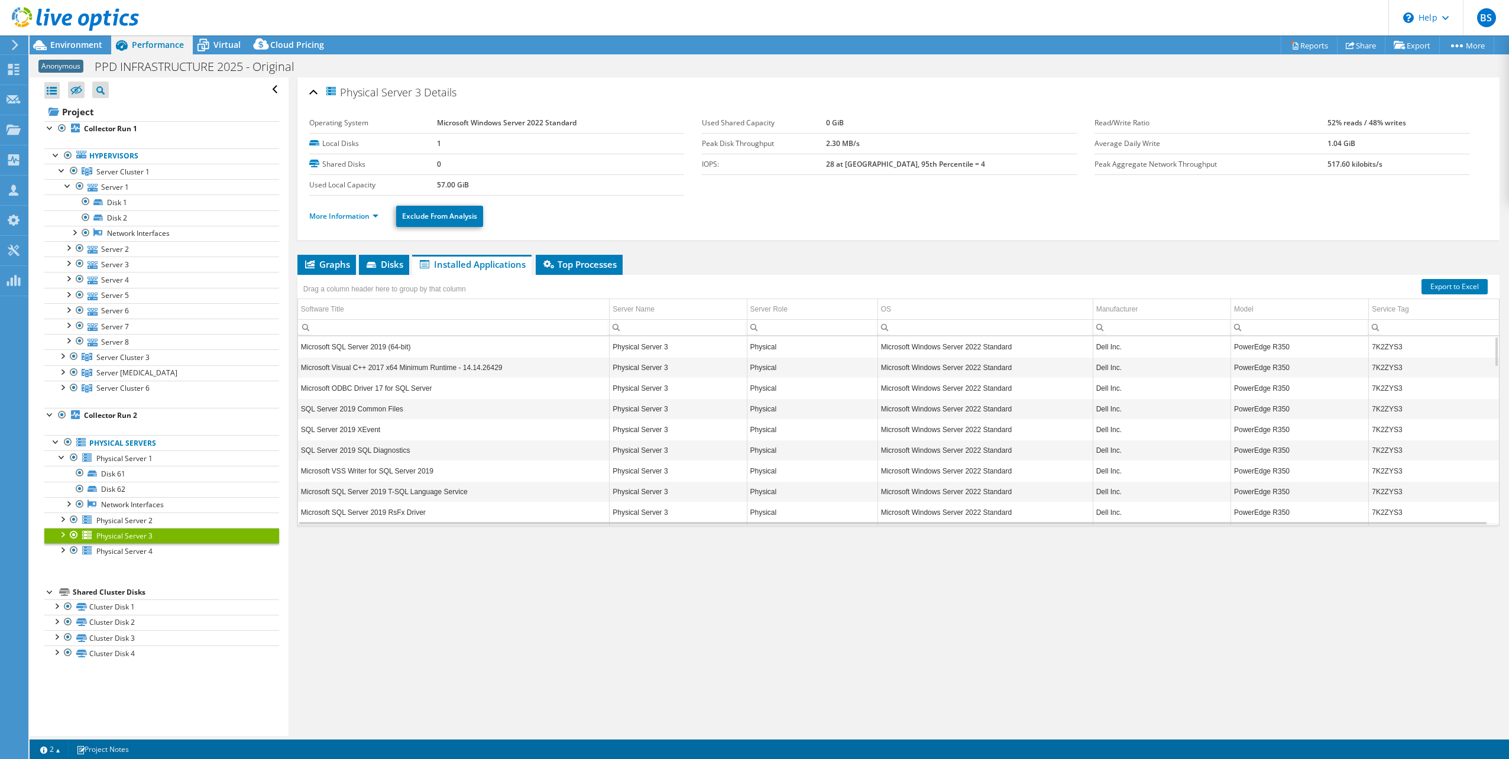
click at [967, 267] on ul "Graphs Servers Inventory Hypervisor Disks Cluster Disks Installed Applications" at bounding box center [898, 265] width 1202 height 20
click at [104, 549] on span "Physical Server 4" at bounding box center [124, 551] width 56 height 10
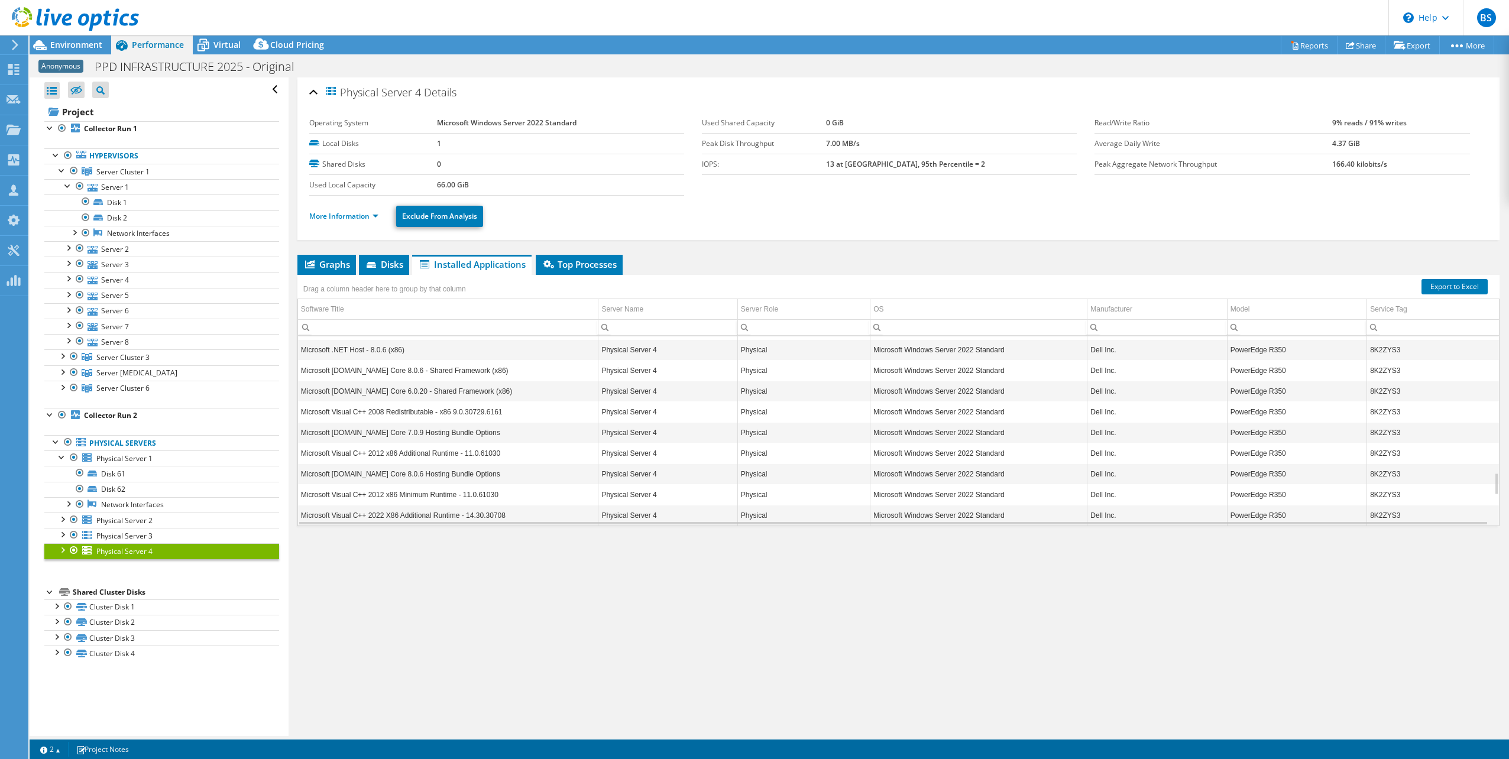
scroll to position [1389, 0]
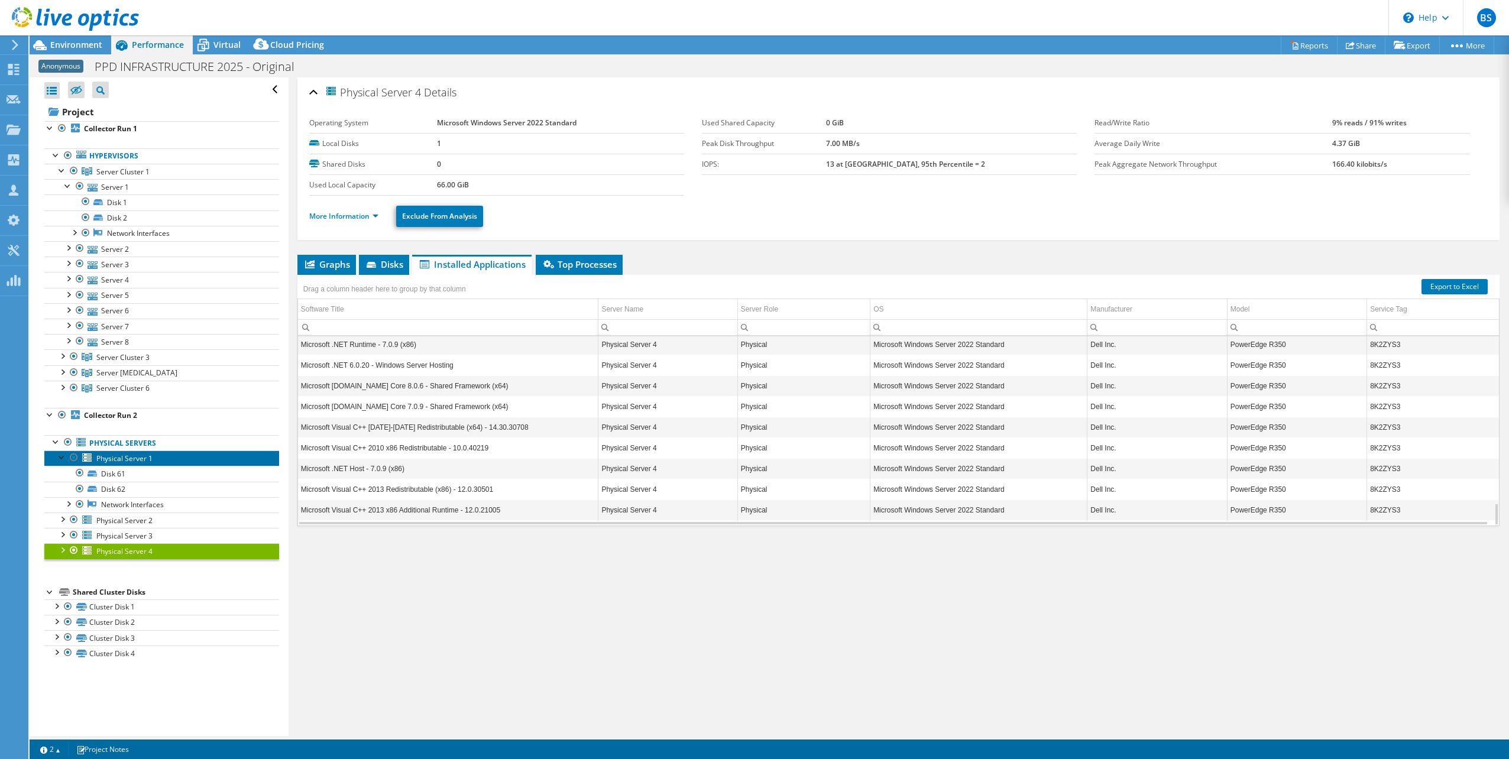
click at [120, 459] on span "Physical Server 1" at bounding box center [124, 459] width 56 height 10
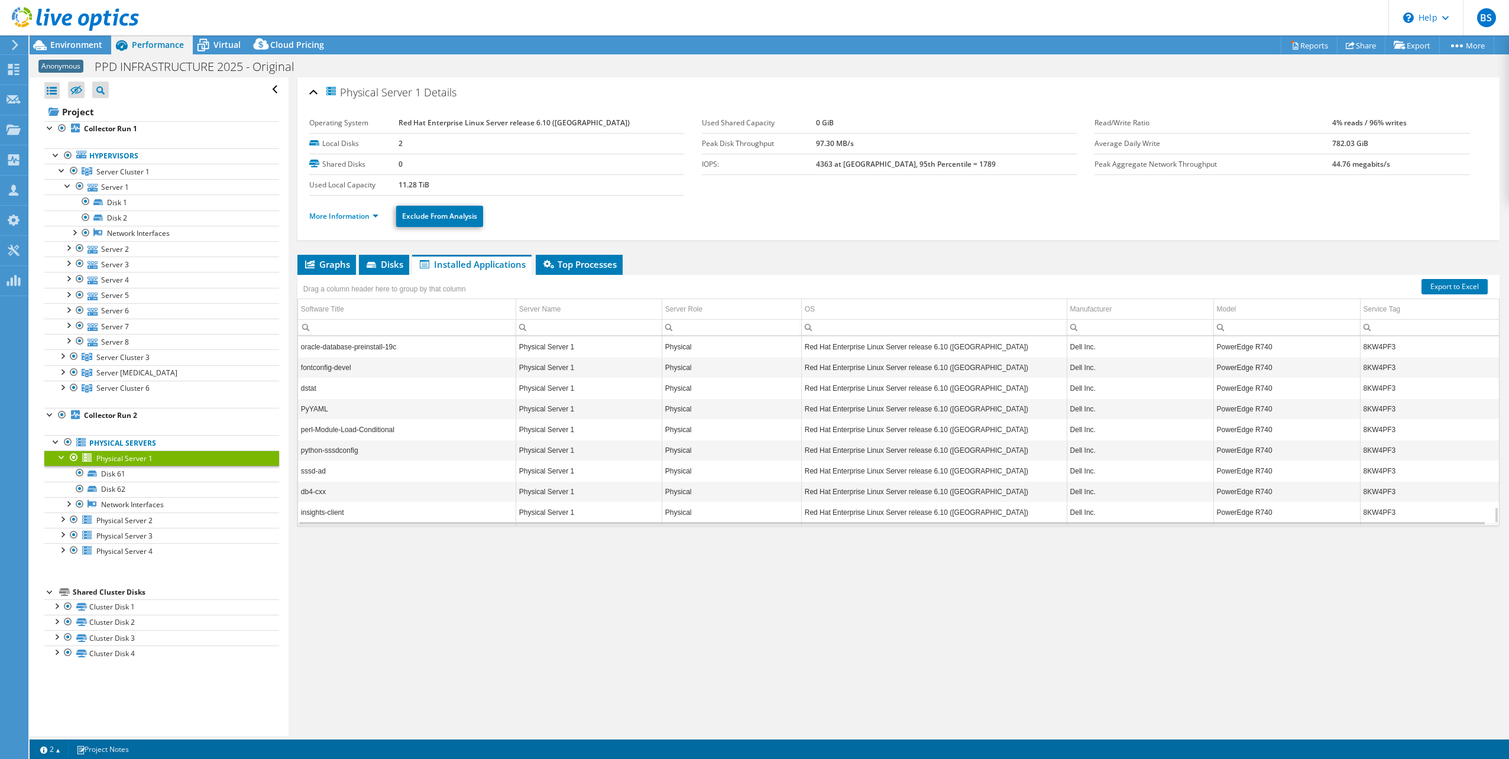
scroll to position [2010, 0]
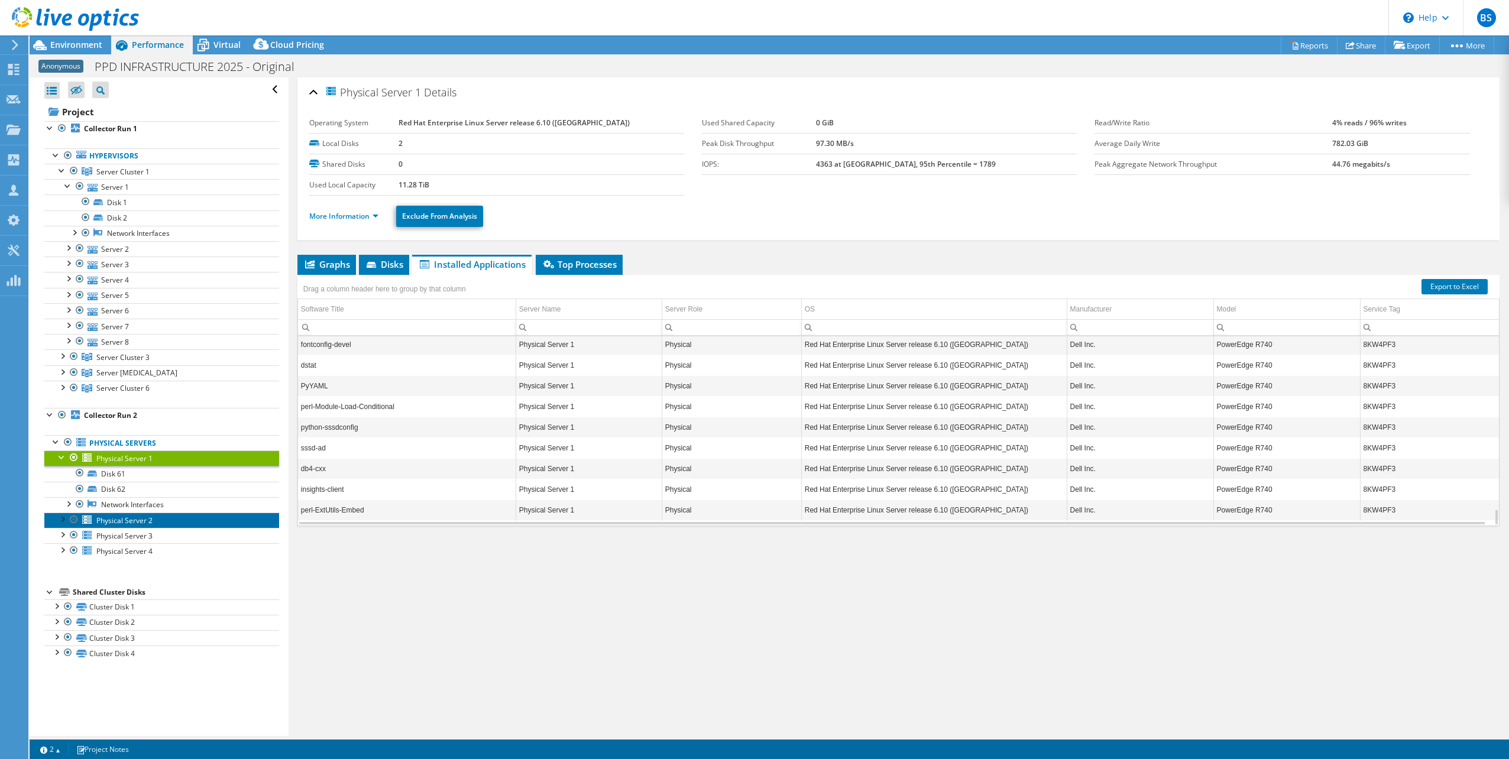
click at [128, 520] on span "Physical Server 2" at bounding box center [124, 521] width 56 height 10
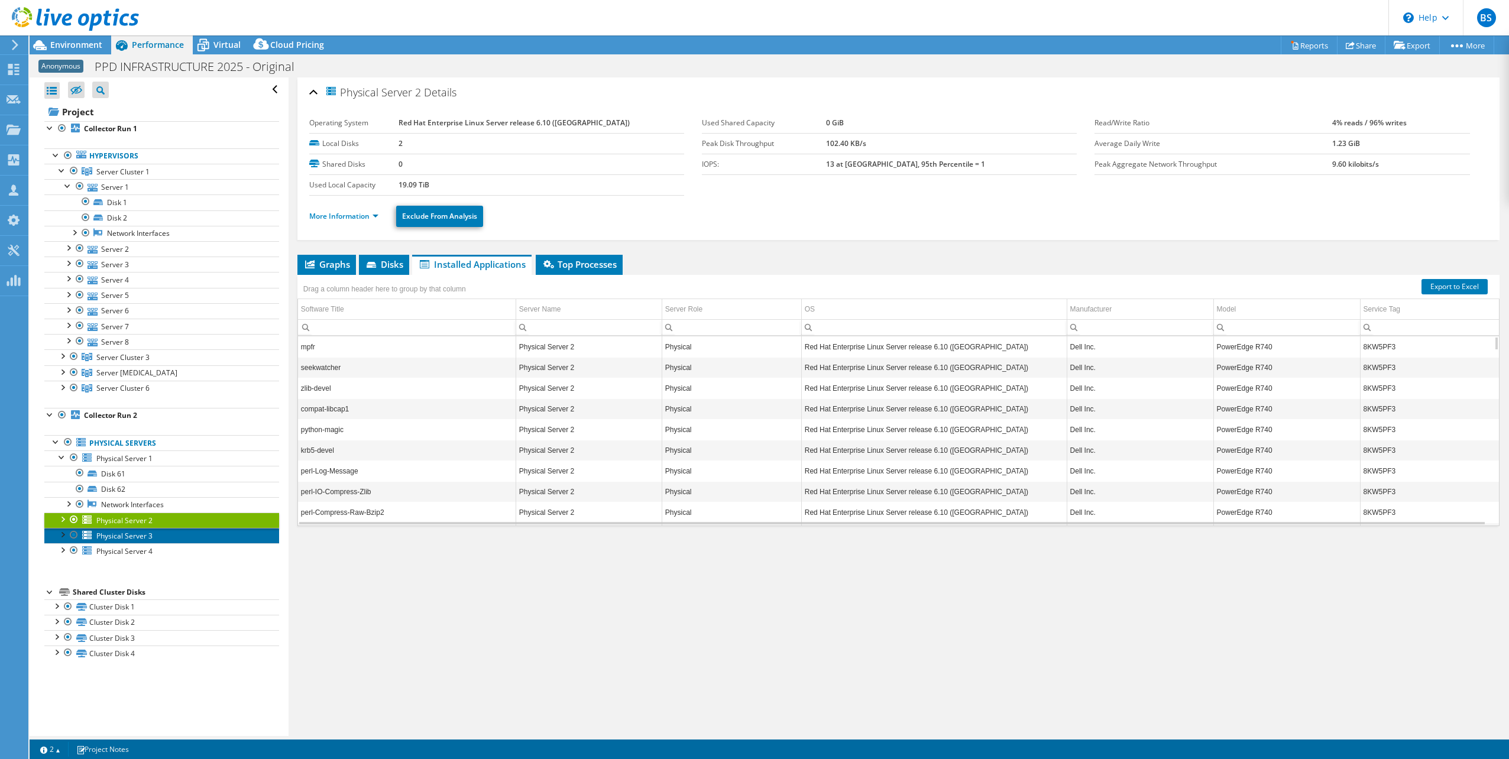
click at [138, 537] on span "Physical Server 3" at bounding box center [124, 536] width 56 height 10
